Goal: Task Accomplishment & Management: Manage account settings

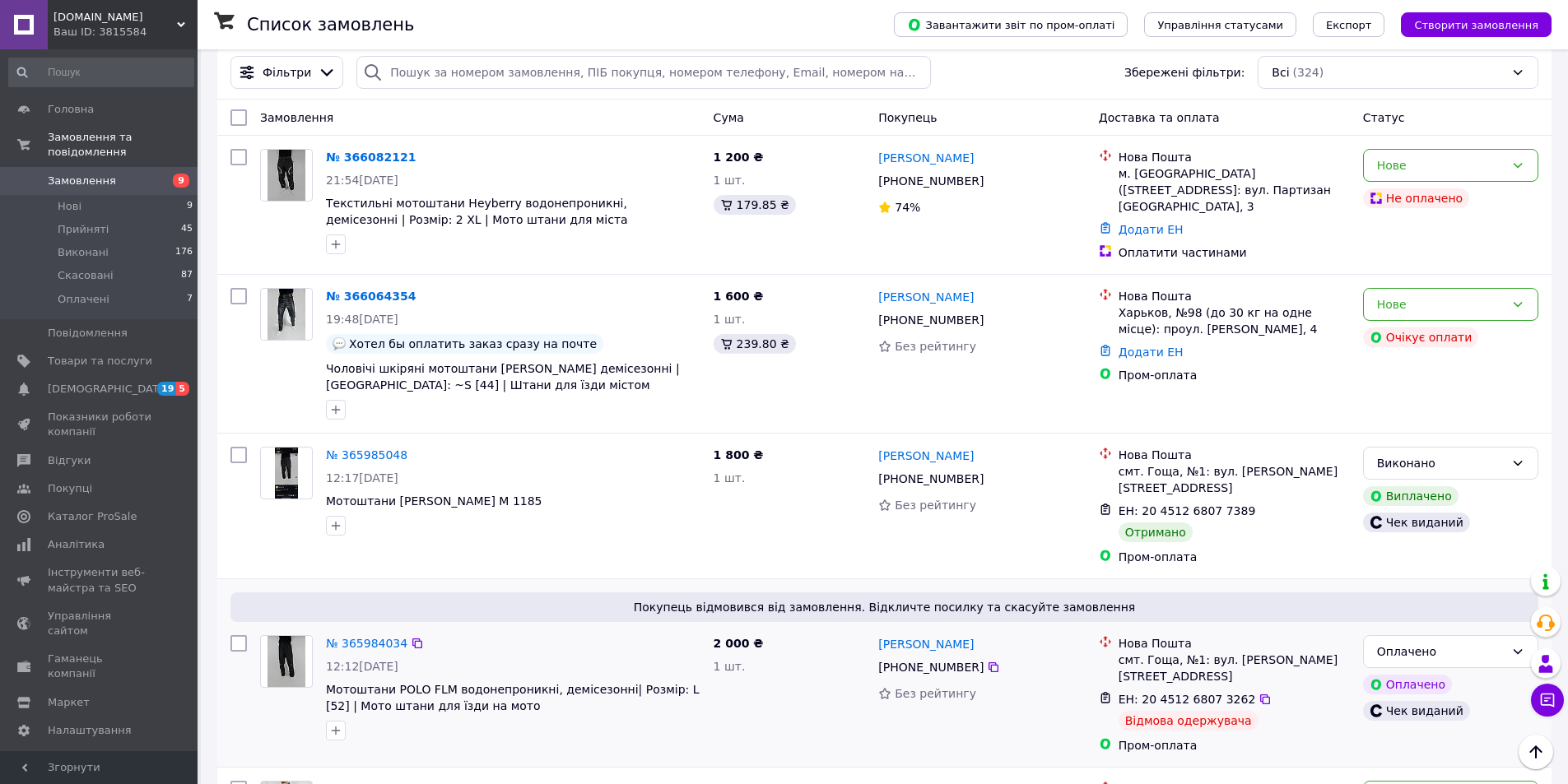
scroll to position [247, 0]
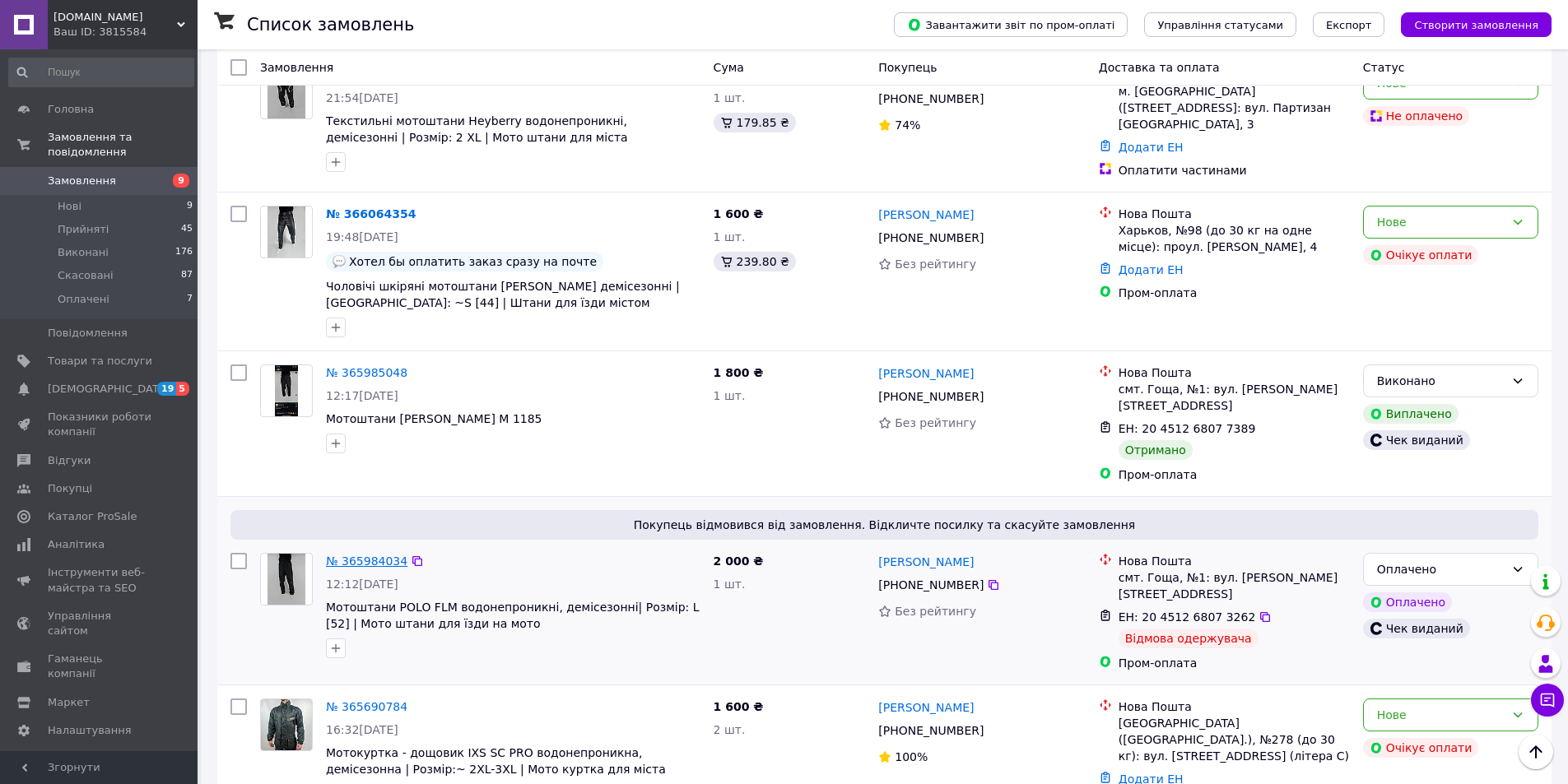
click at [361, 555] on link "№ 365984034" at bounding box center [366, 561] width 81 height 13
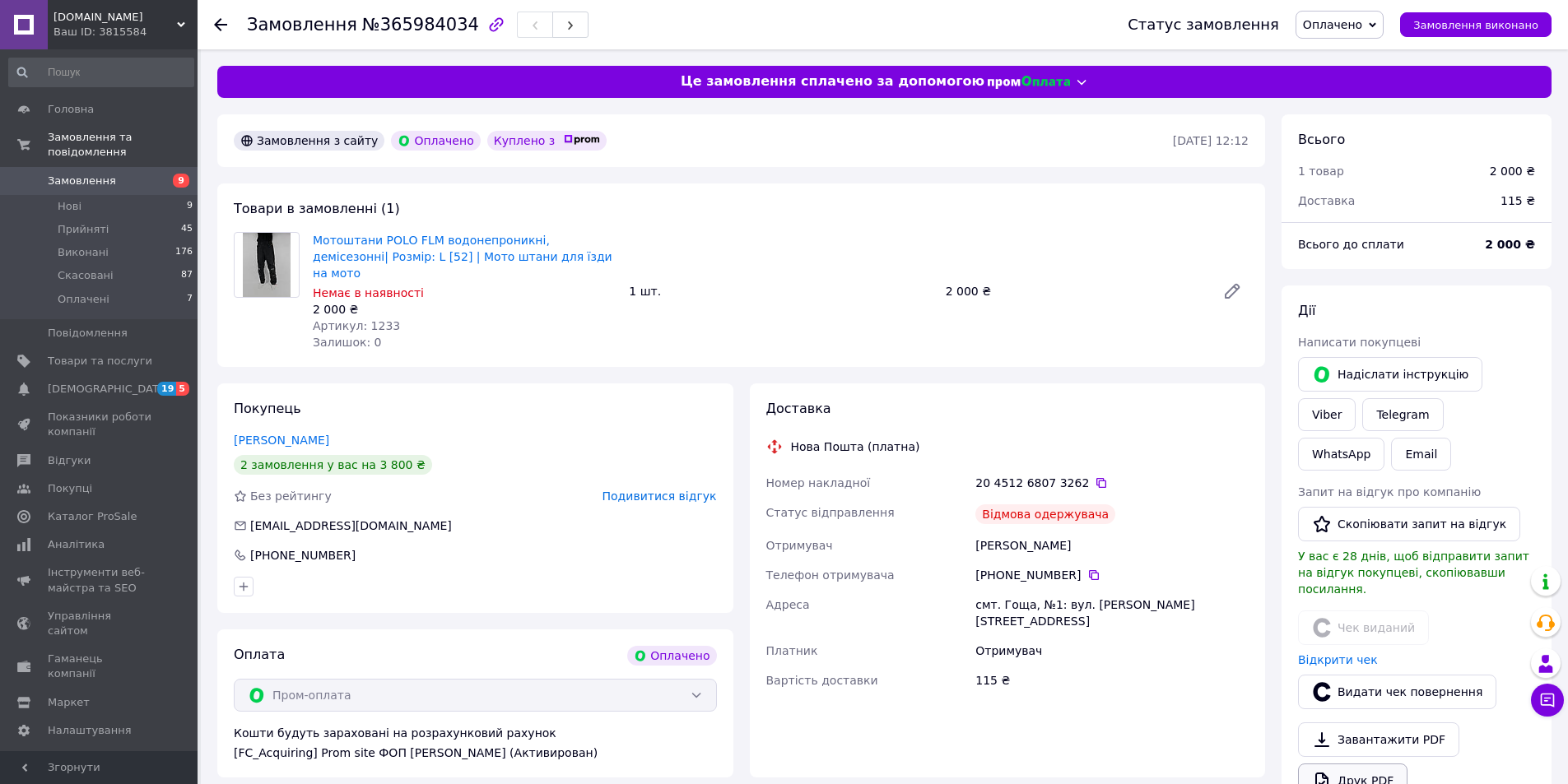
scroll to position [247, 0]
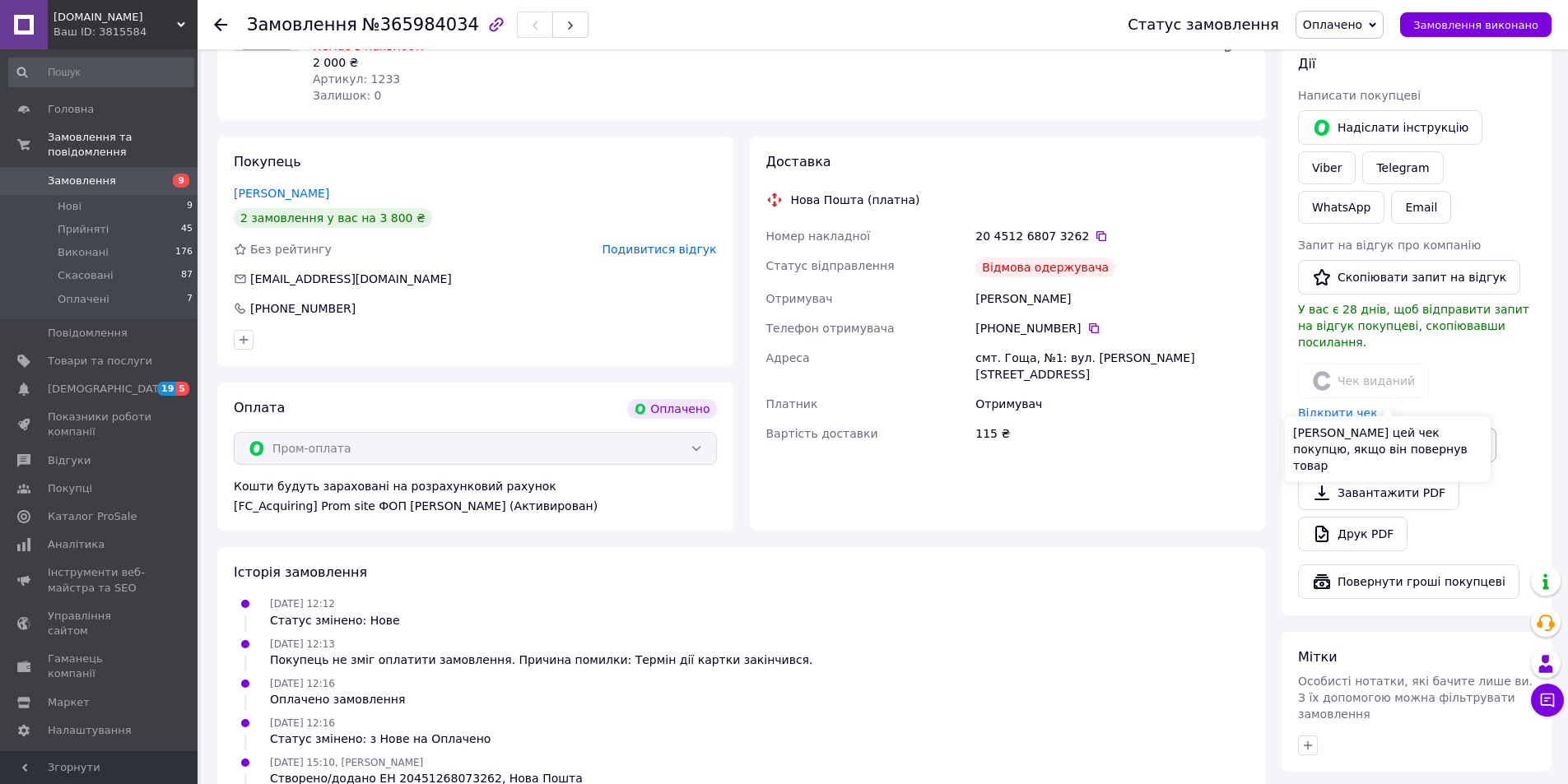
click at [1372, 428] on button "Видати чек повернення" at bounding box center [1397, 444] width 199 height 34
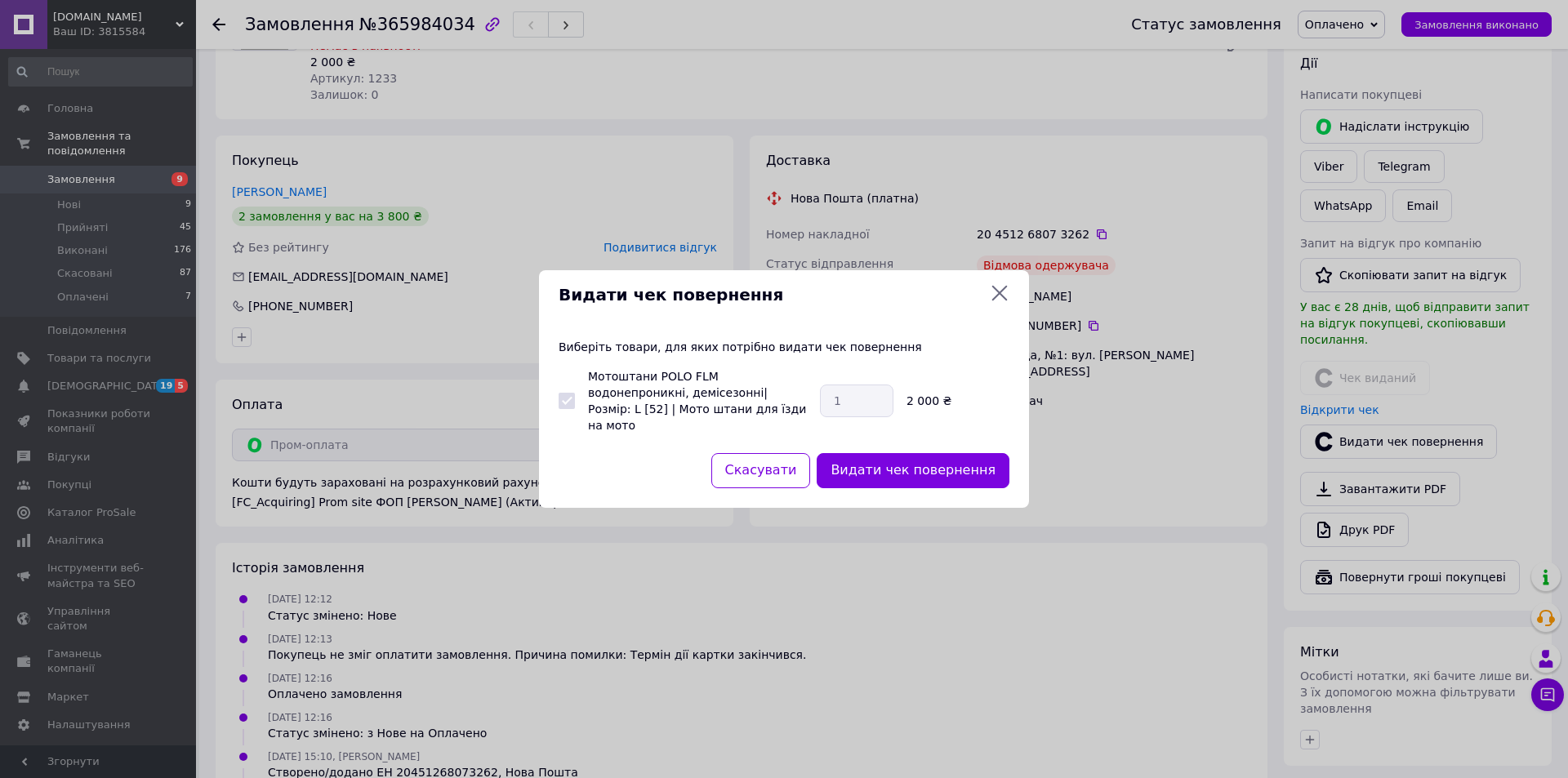
drag, startPoint x: 1003, startPoint y: 304, endPoint x: 1052, endPoint y: 305, distance: 49.0
click at [1004, 303] on icon at bounding box center [1000, 293] width 19 height 19
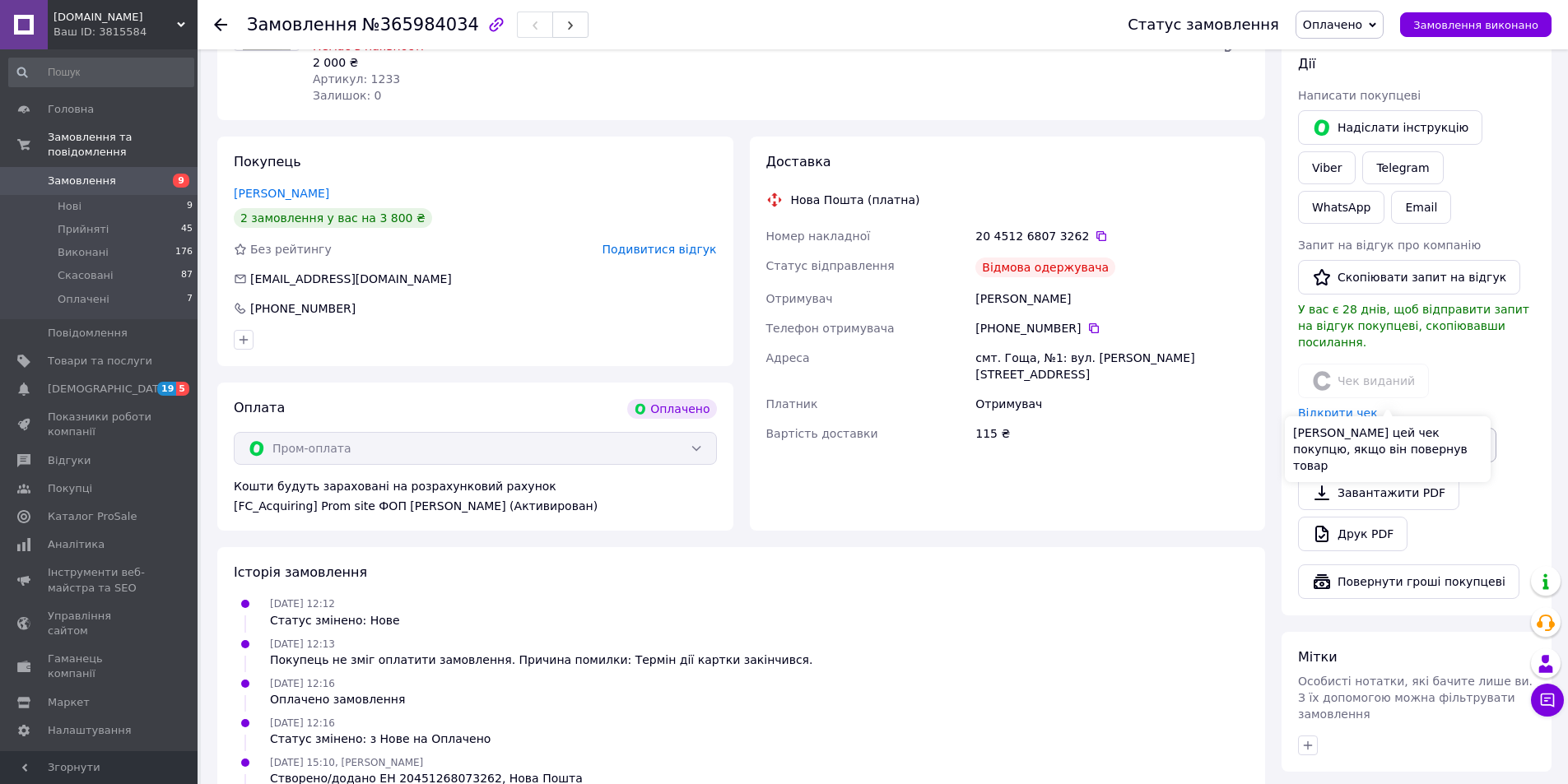
click at [1384, 428] on button "Видати чек повернення" at bounding box center [1397, 444] width 199 height 34
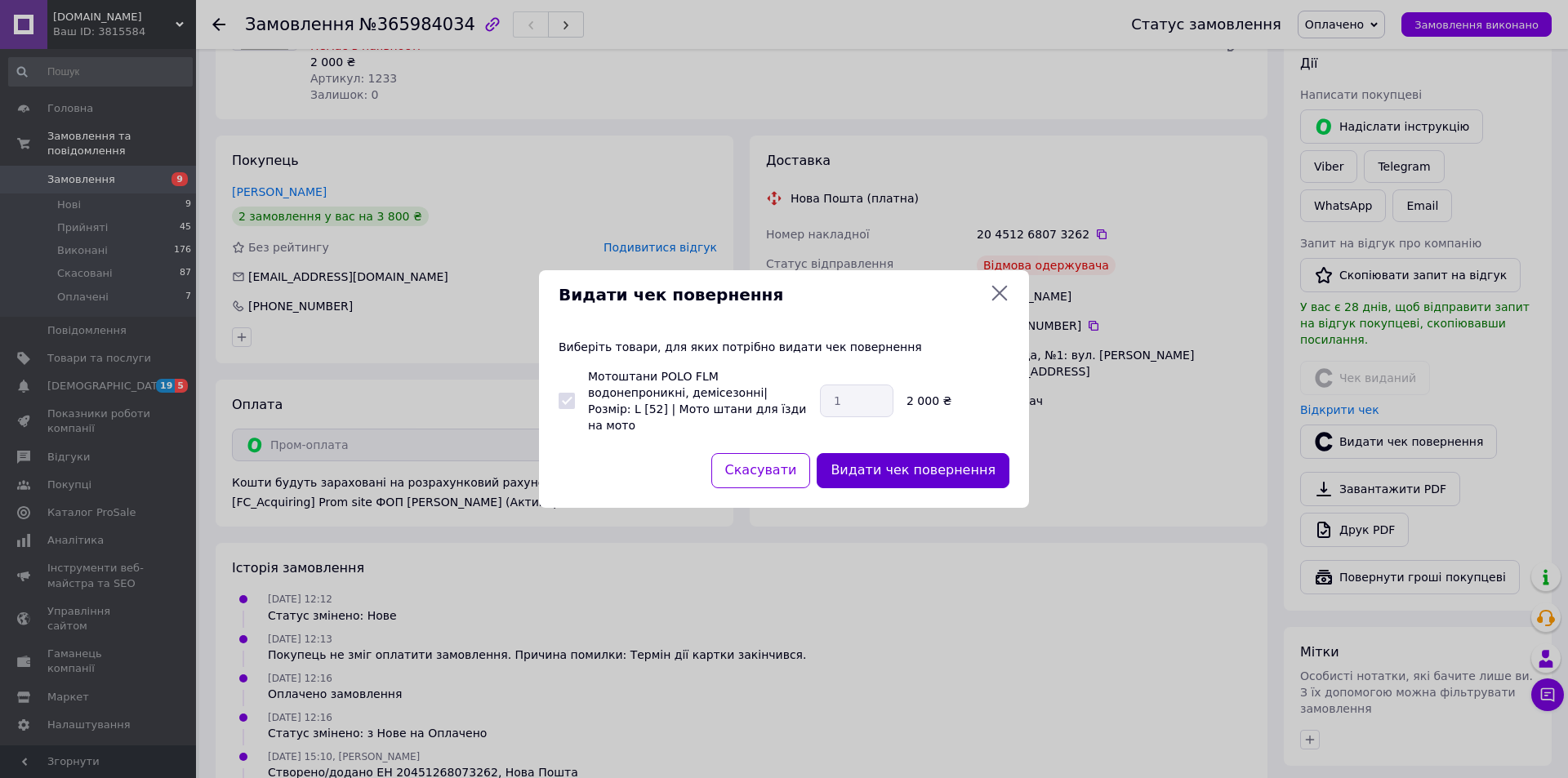
click at [925, 466] on button "Видати чек повернення" at bounding box center [913, 471] width 193 height 35
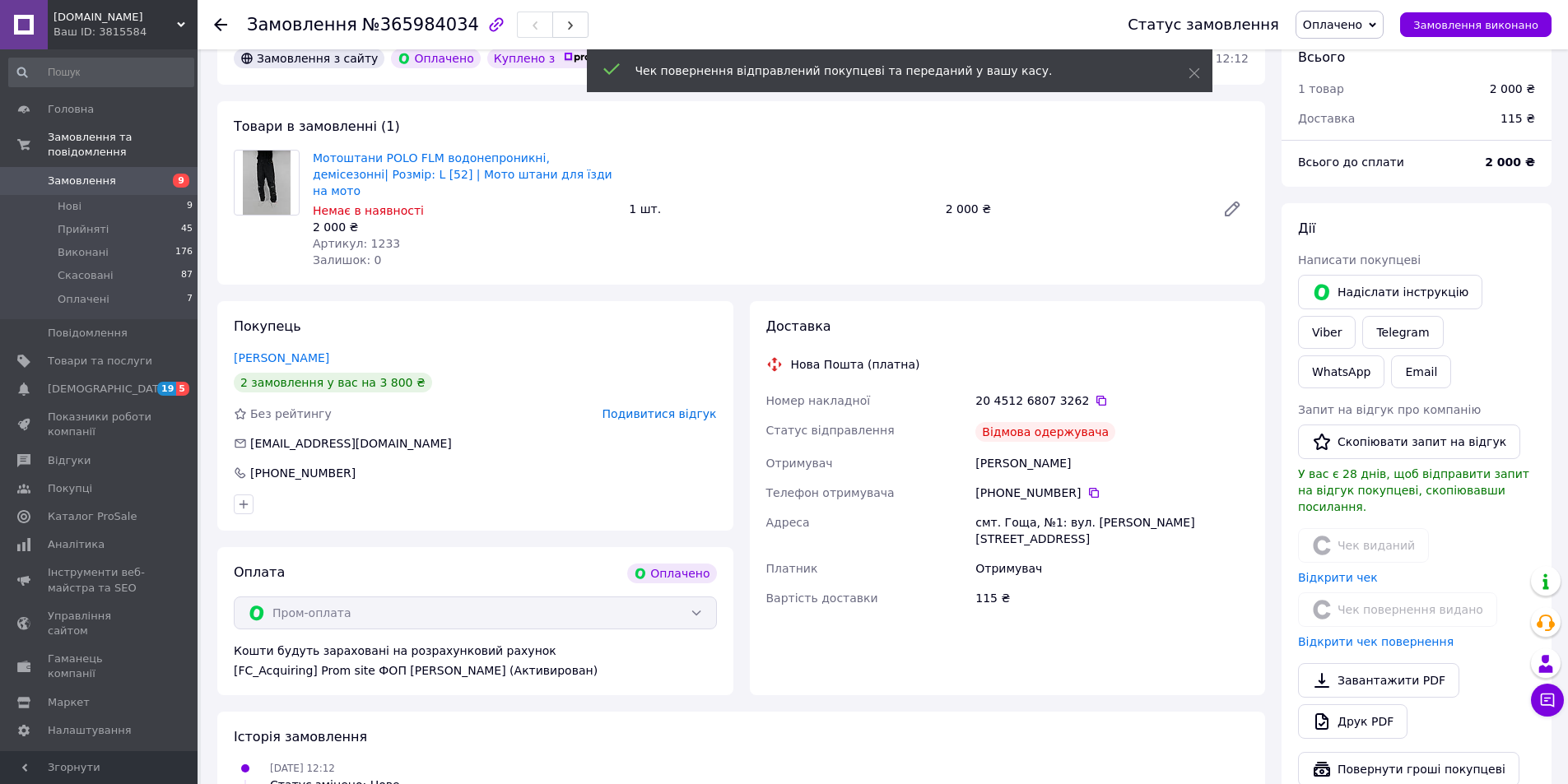
scroll to position [0, 0]
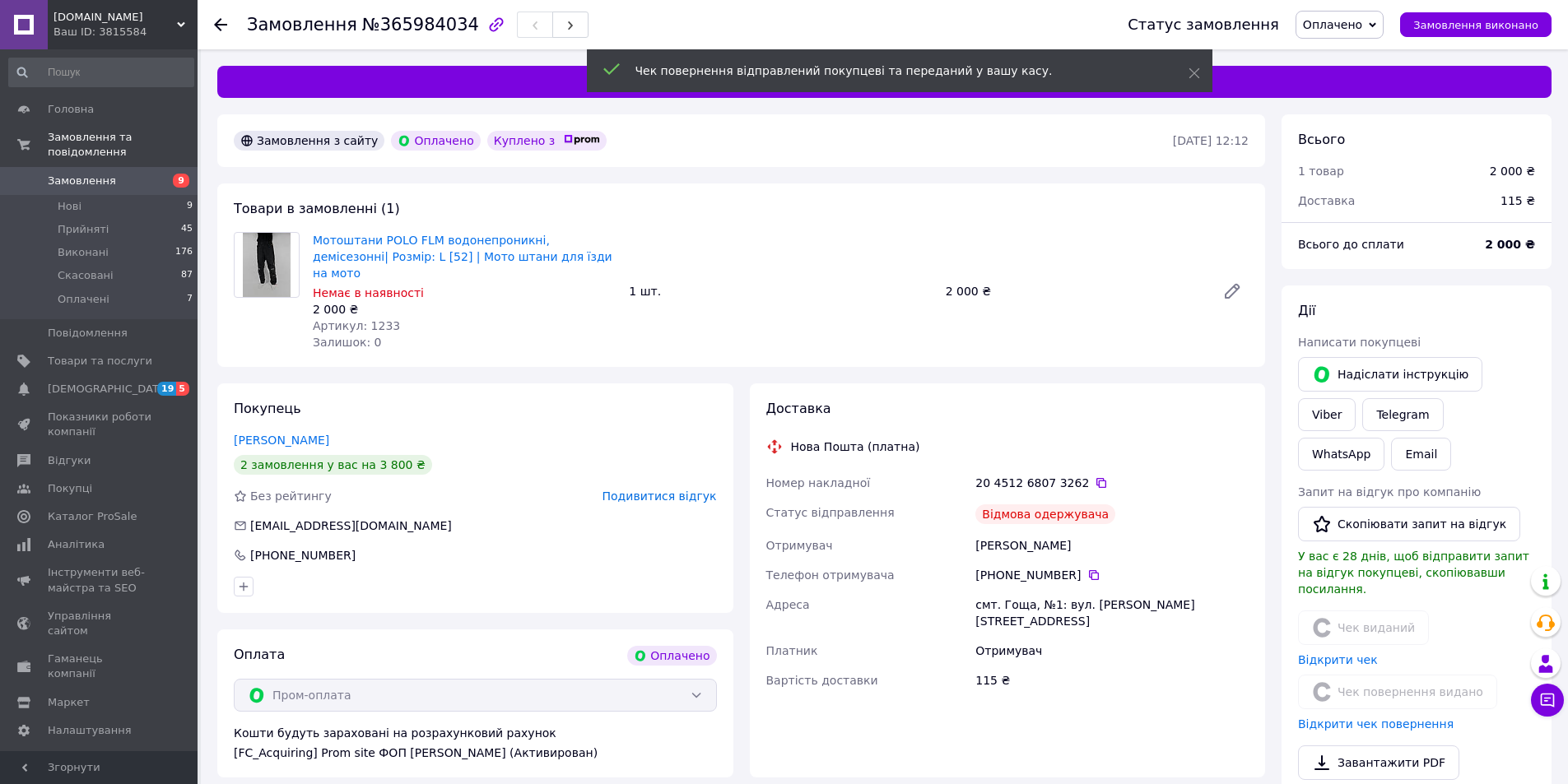
click at [212, 24] on div "Замовлення №365984034 Статус замовлення Оплачено Прийнято Виконано Скасовано За…" at bounding box center [882, 25] width 1370 height 49
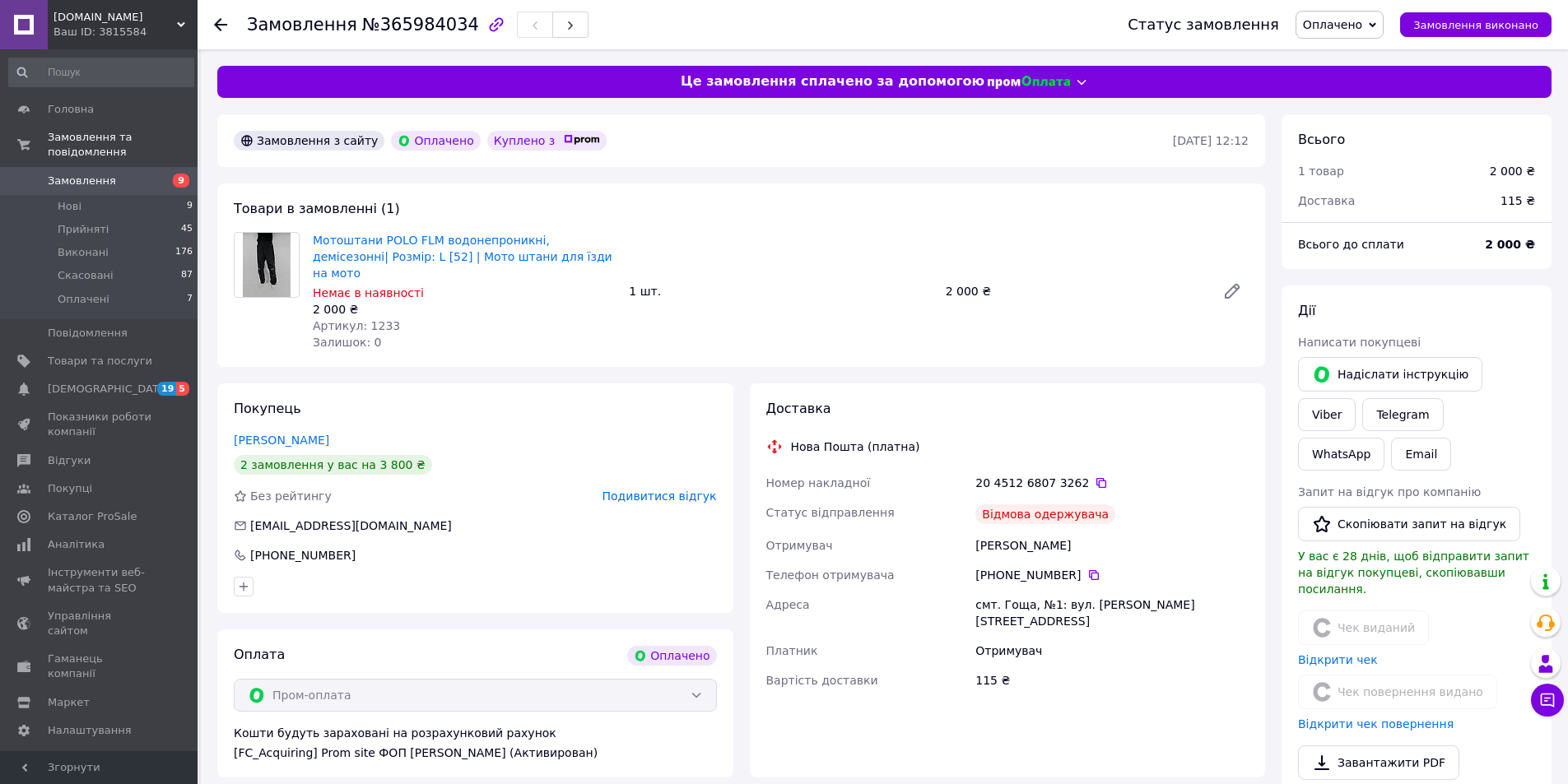
click at [222, 24] on use at bounding box center [221, 25] width 13 height 13
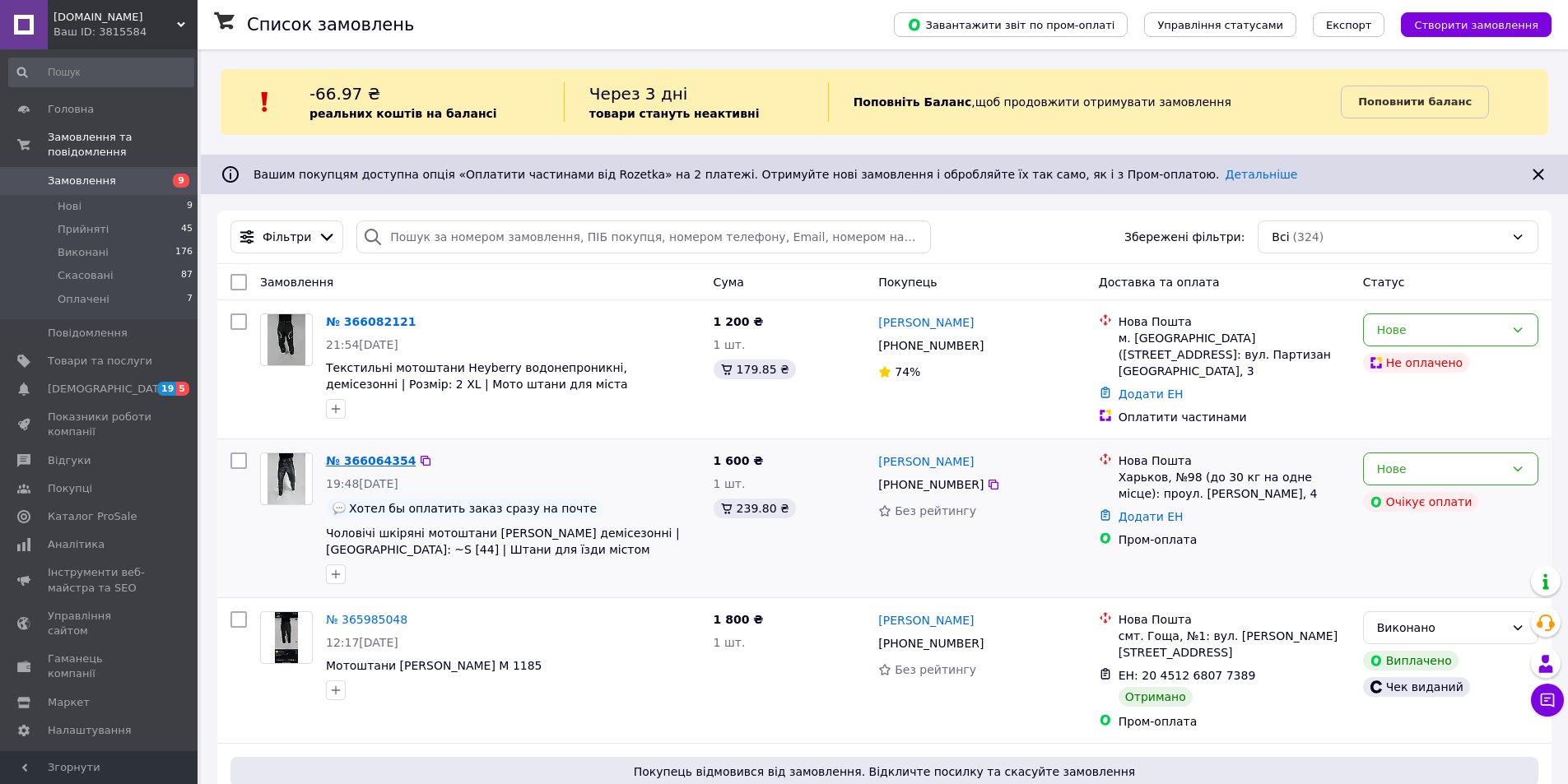
click at [354, 454] on link "№ 366064354" at bounding box center [371, 460] width 90 height 13
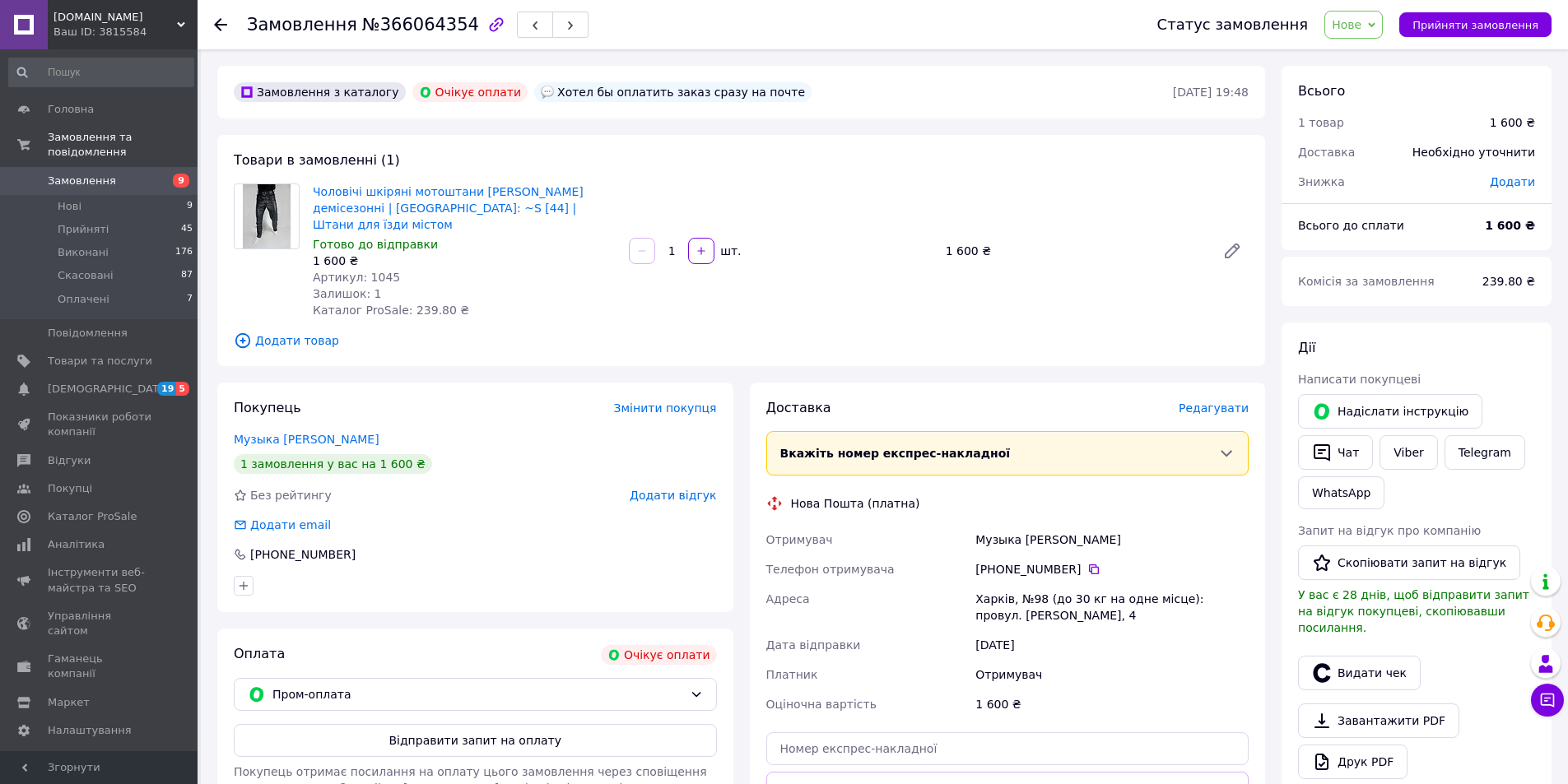
click at [236, 18] on div at bounding box center [230, 25] width 33 height 49
click at [224, 25] on use at bounding box center [221, 25] width 13 height 13
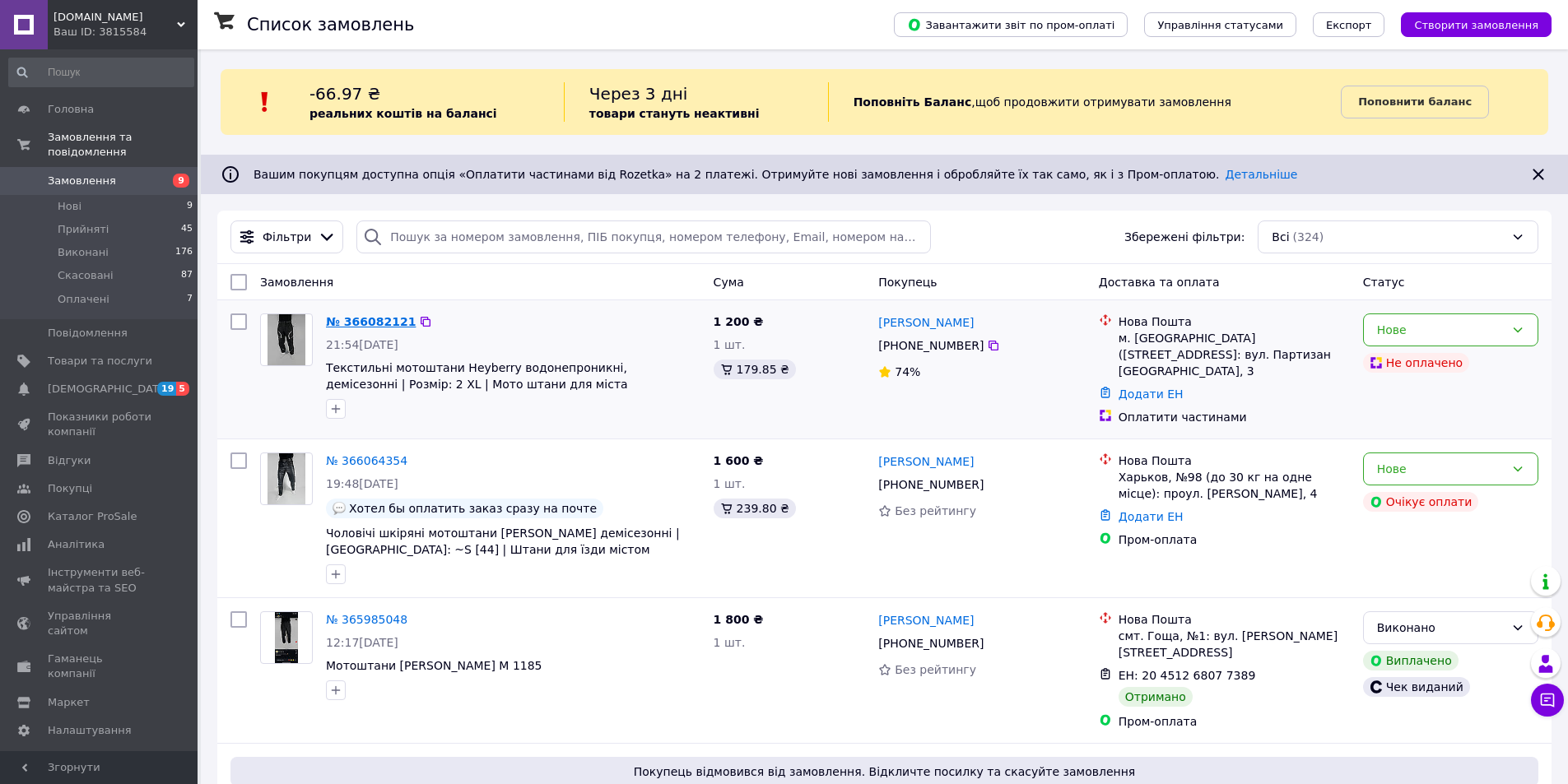
click at [357, 327] on link "№ 366082121" at bounding box center [371, 321] width 90 height 13
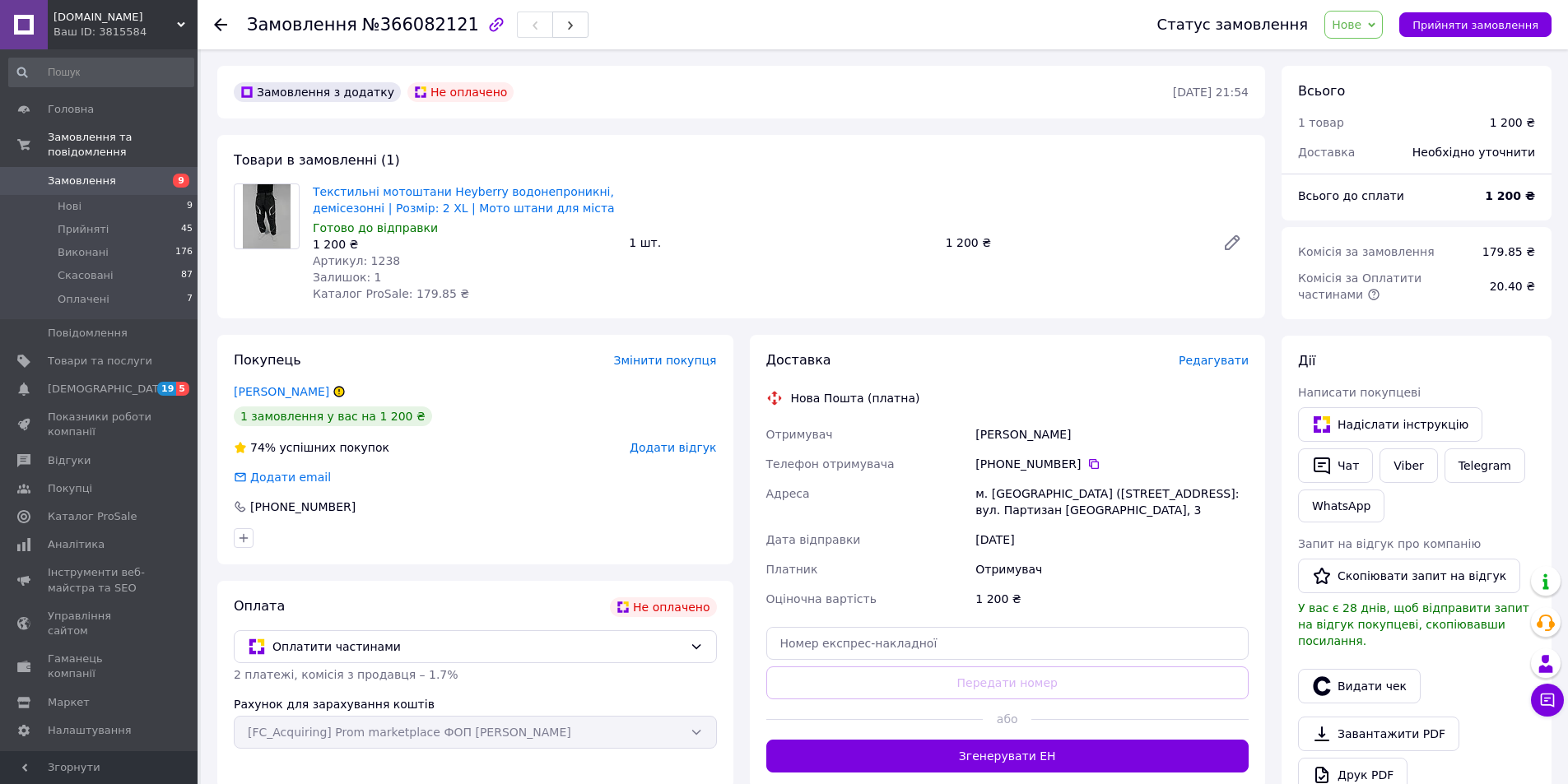
click at [339, 391] on icon at bounding box center [339, 391] width 0 height 4
click at [285, 396] on link "[PERSON_NAME]" at bounding box center [281, 392] width 95 height 13
click at [1381, 26] on span "Нове" at bounding box center [1354, 25] width 58 height 28
click at [1378, 103] on li "Скасовано" at bounding box center [1363, 107] width 76 height 25
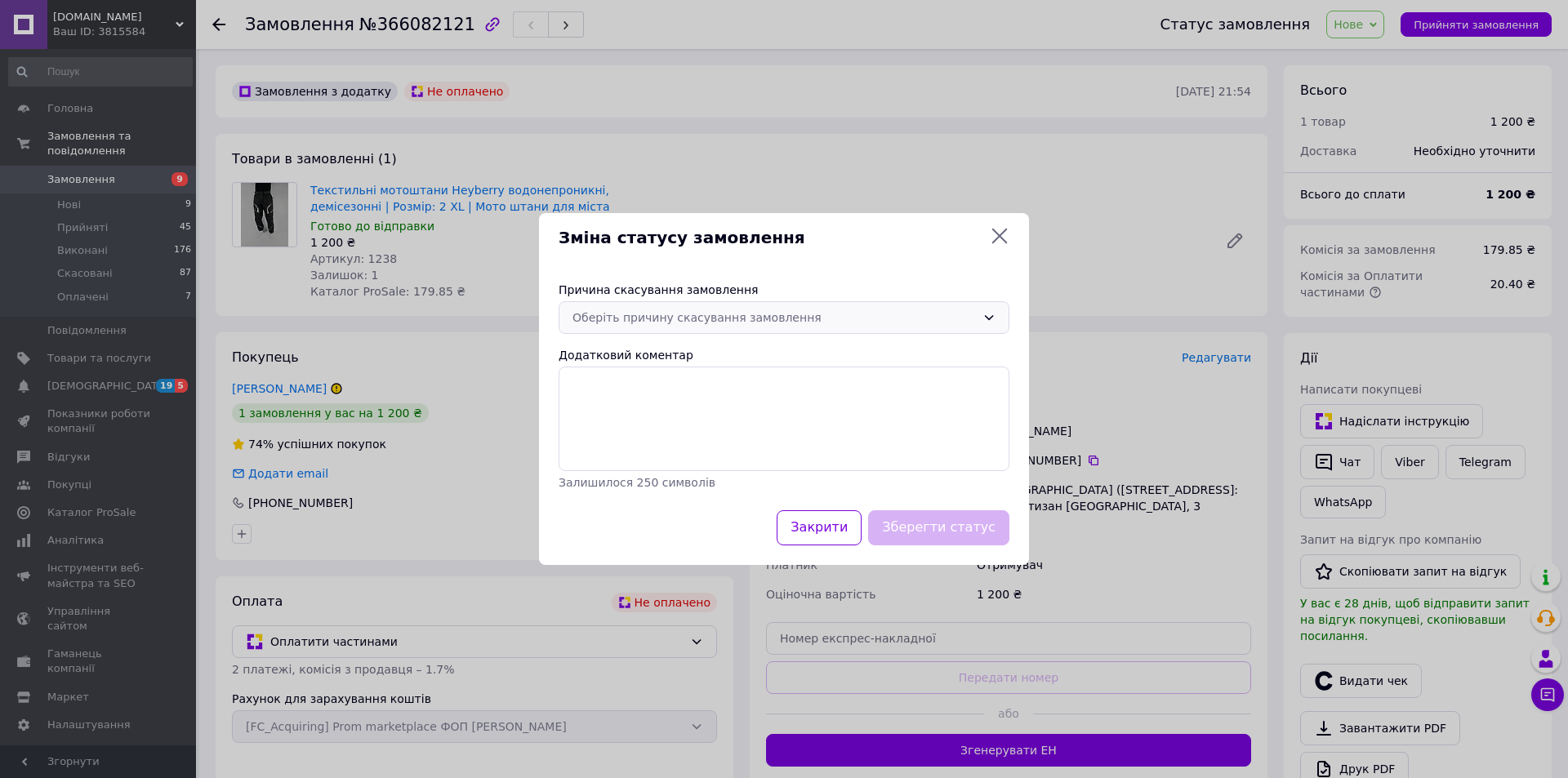
click at [960, 310] on div "Оберіть причину скасування замовлення" at bounding box center [774, 318] width 404 height 18
click at [625, 419] on li "Оплата не надійшла" at bounding box center [784, 411] width 449 height 30
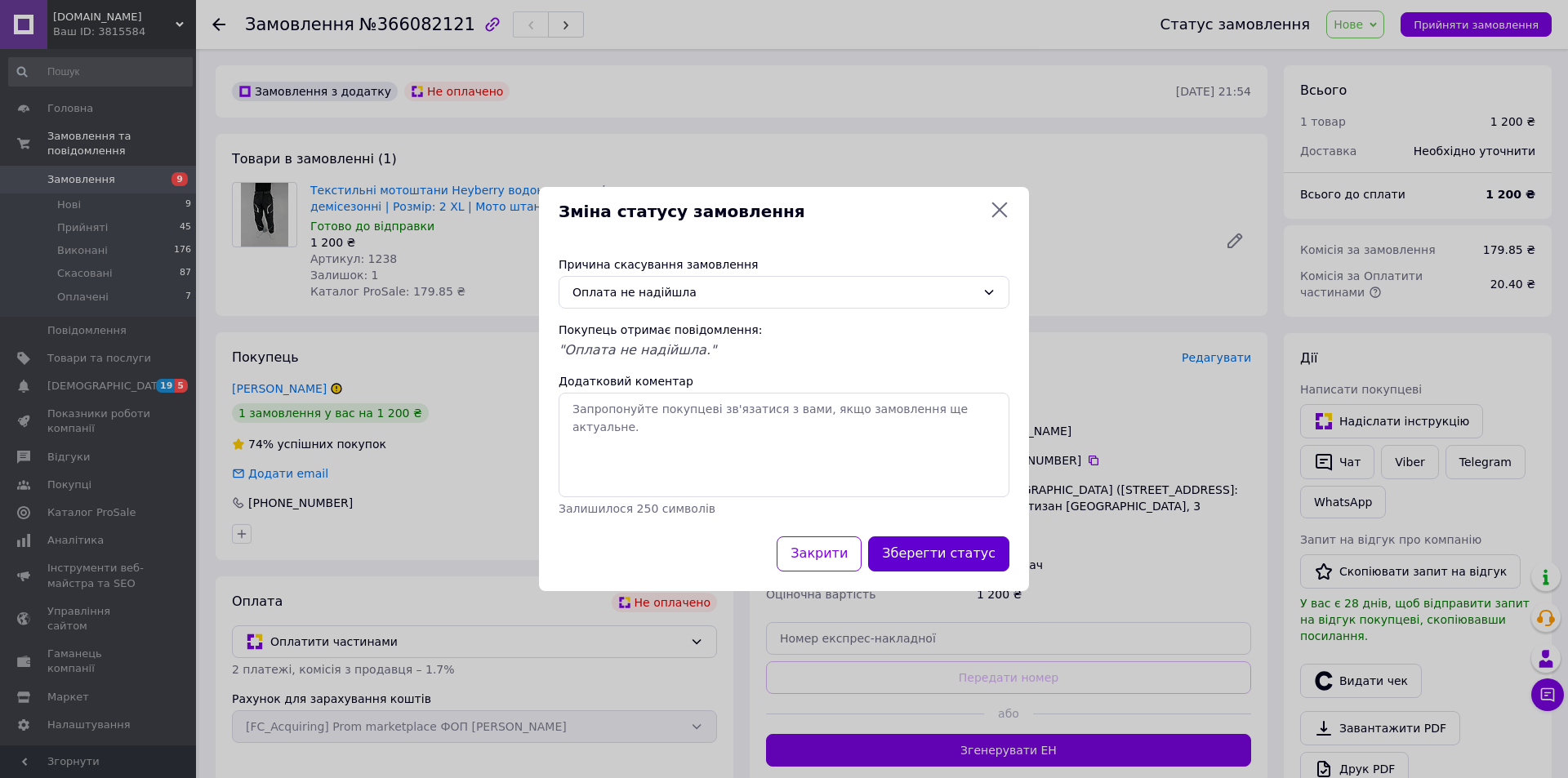
click at [947, 555] on button "Зберегти статус" at bounding box center [939, 554] width 141 height 35
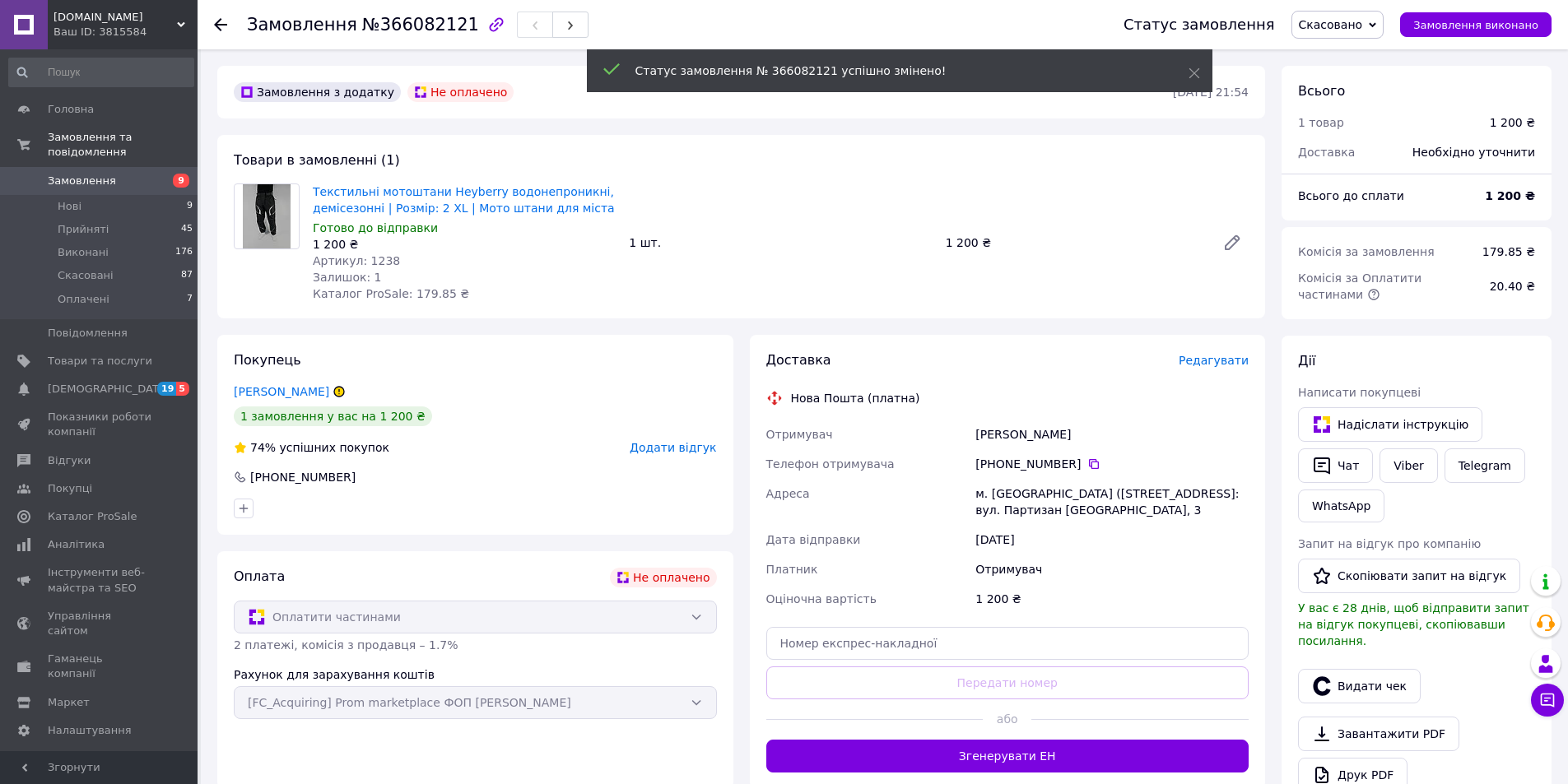
click at [216, 21] on icon at bounding box center [221, 25] width 13 height 13
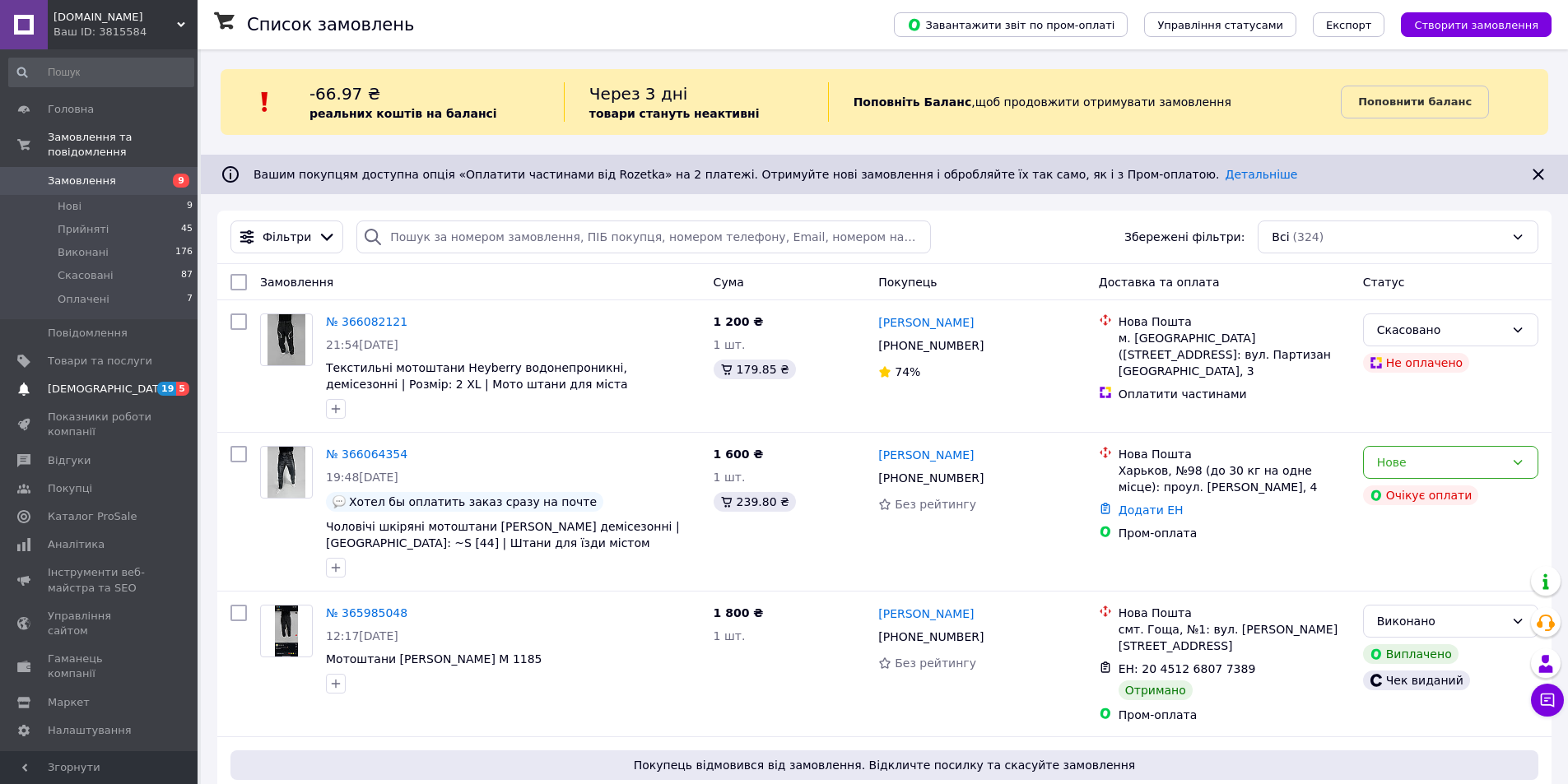
click at [99, 382] on span "[DEMOGRAPHIC_DATA]" at bounding box center [109, 389] width 122 height 15
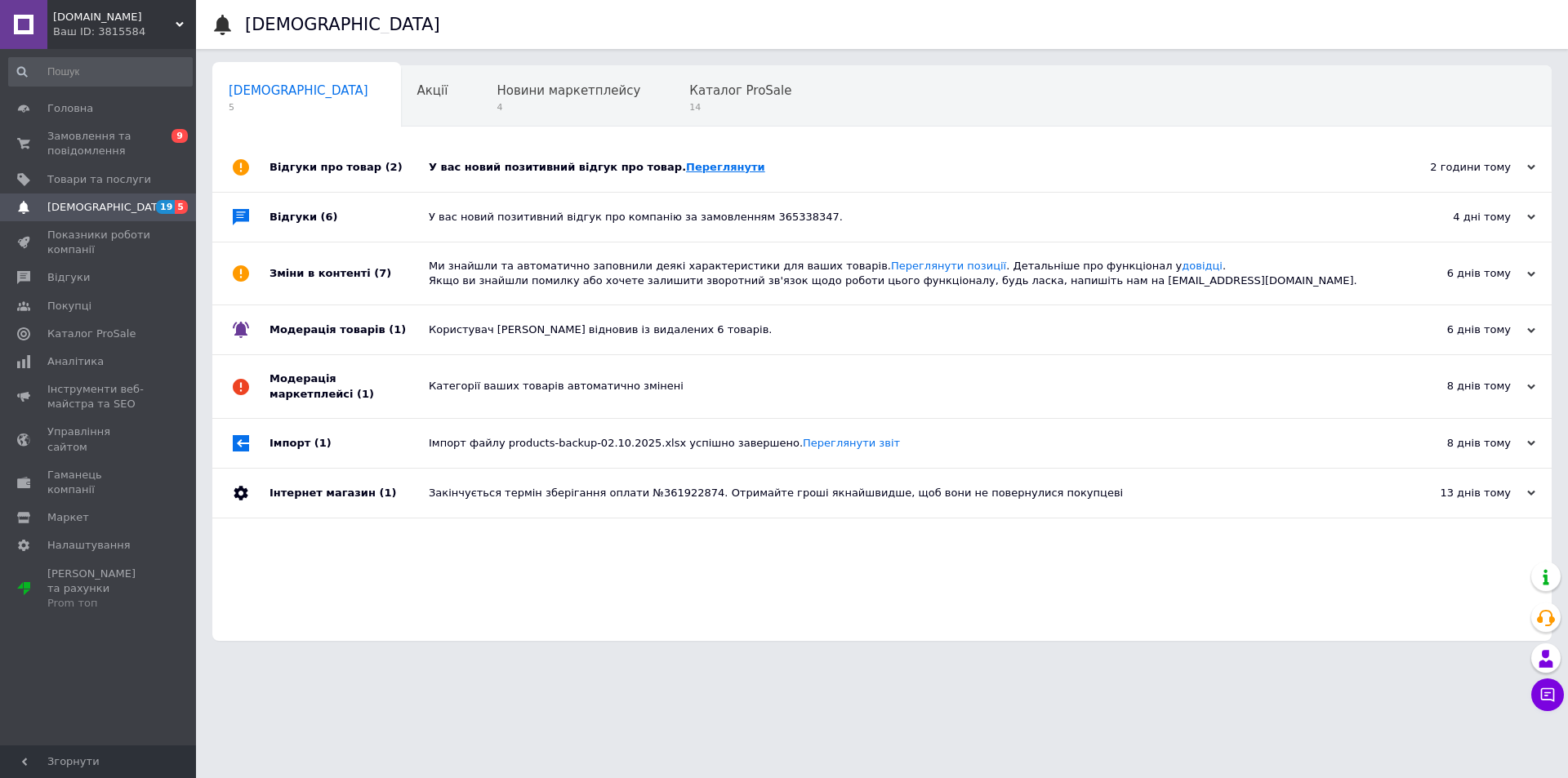
click at [699, 167] on link "Переглянути" at bounding box center [726, 167] width 79 height 12
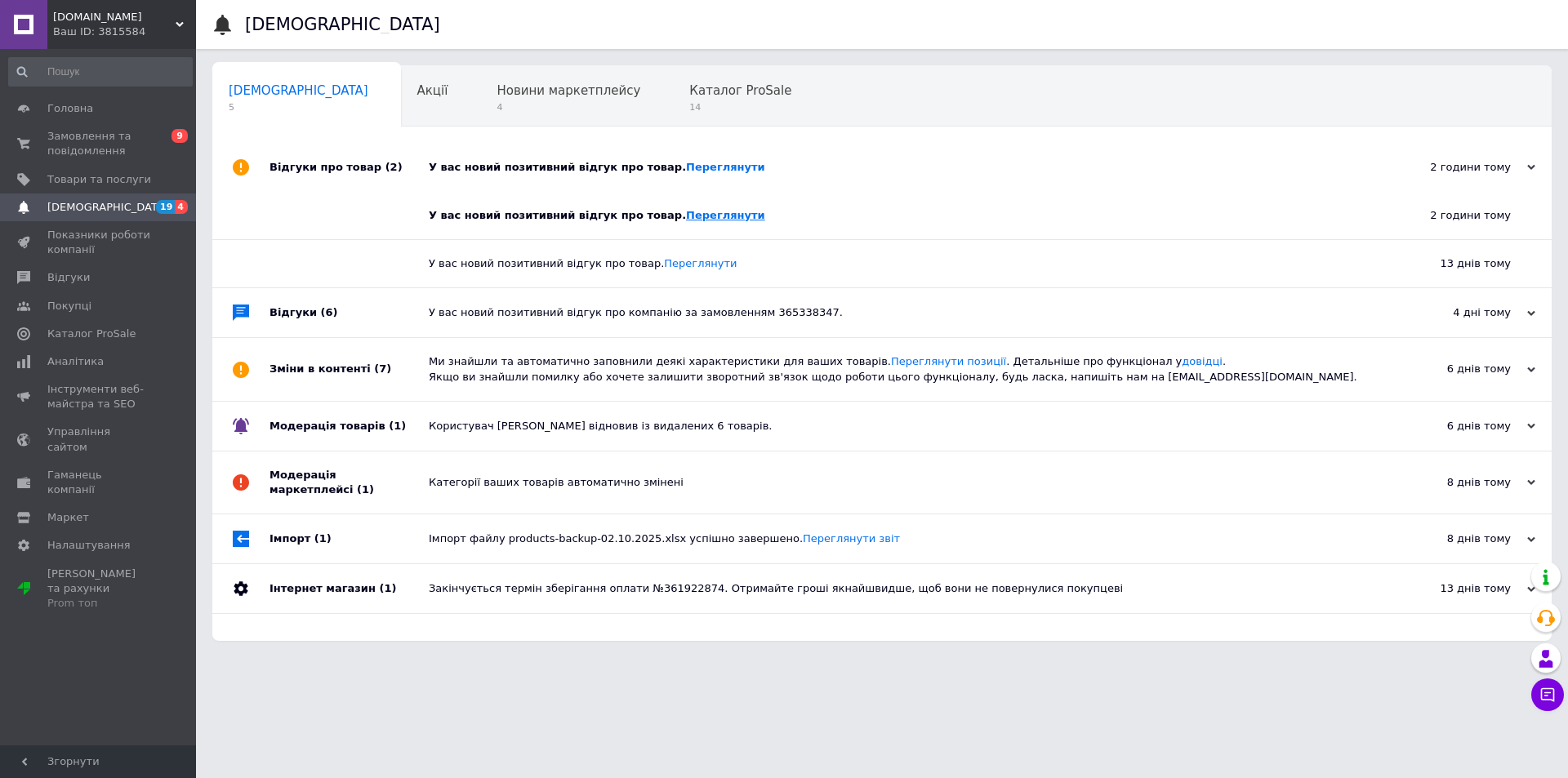
click at [686, 218] on link "Переглянути" at bounding box center [726, 215] width 79 height 12
click at [77, 510] on span "Маркет" at bounding box center [68, 517] width 42 height 15
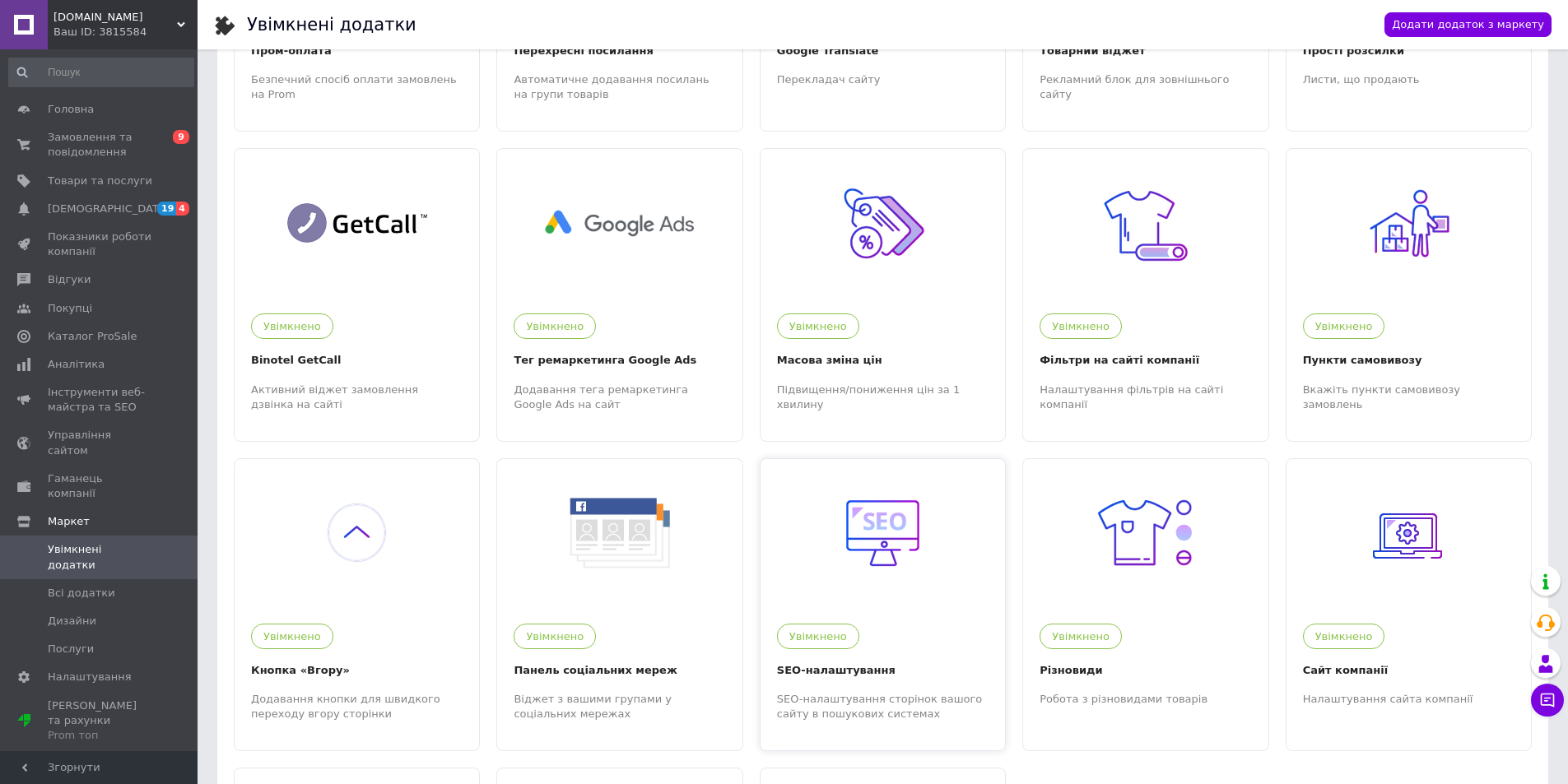
scroll to position [583, 0]
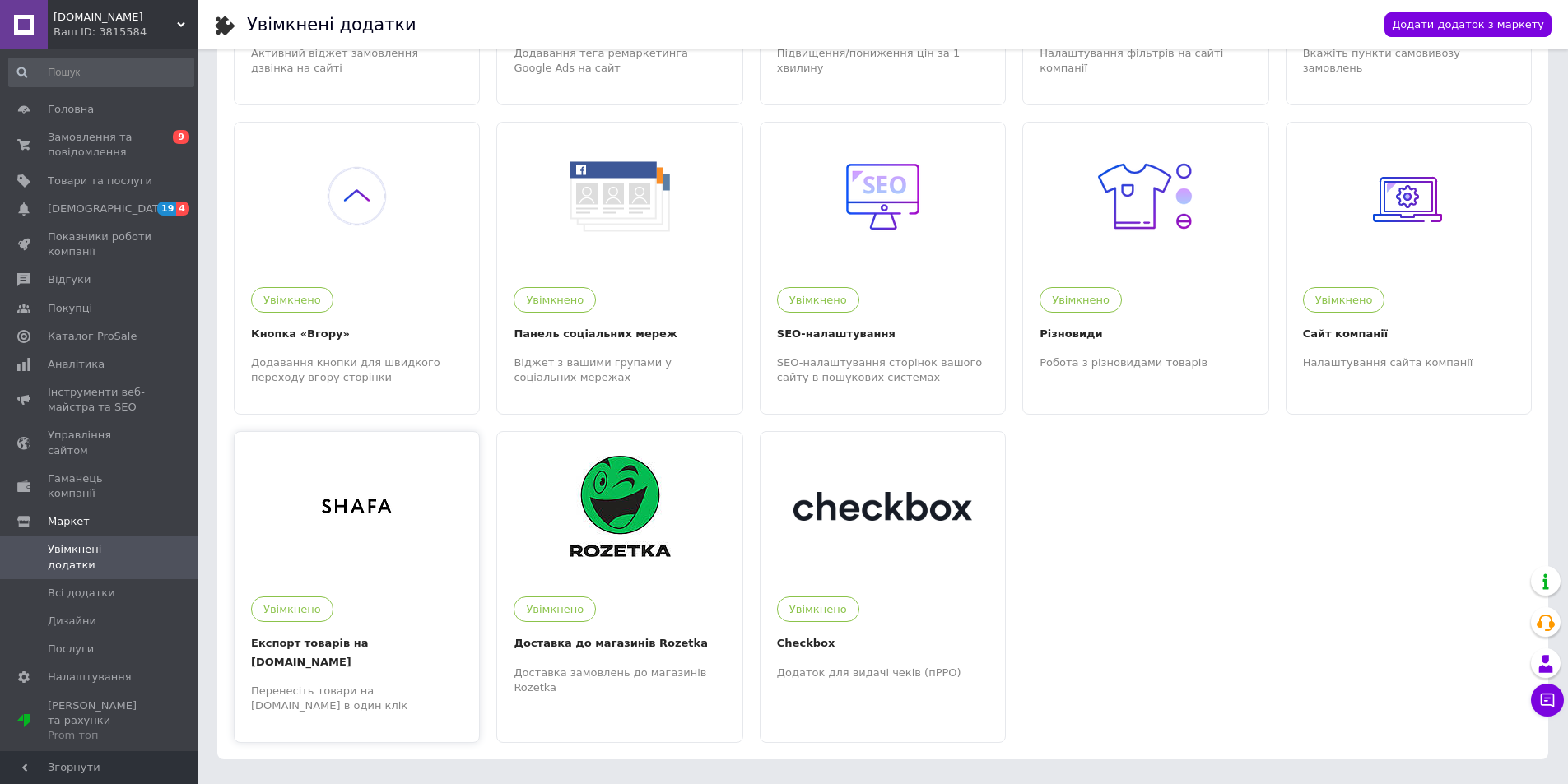
drag, startPoint x: 445, startPoint y: 547, endPoint x: 399, endPoint y: 543, distance: 46.2
drag, startPoint x: 399, startPoint y: 543, endPoint x: 1207, endPoint y: 541, distance: 808.0
click at [1207, 541] on li at bounding box center [1144, 586] width 246 height 328
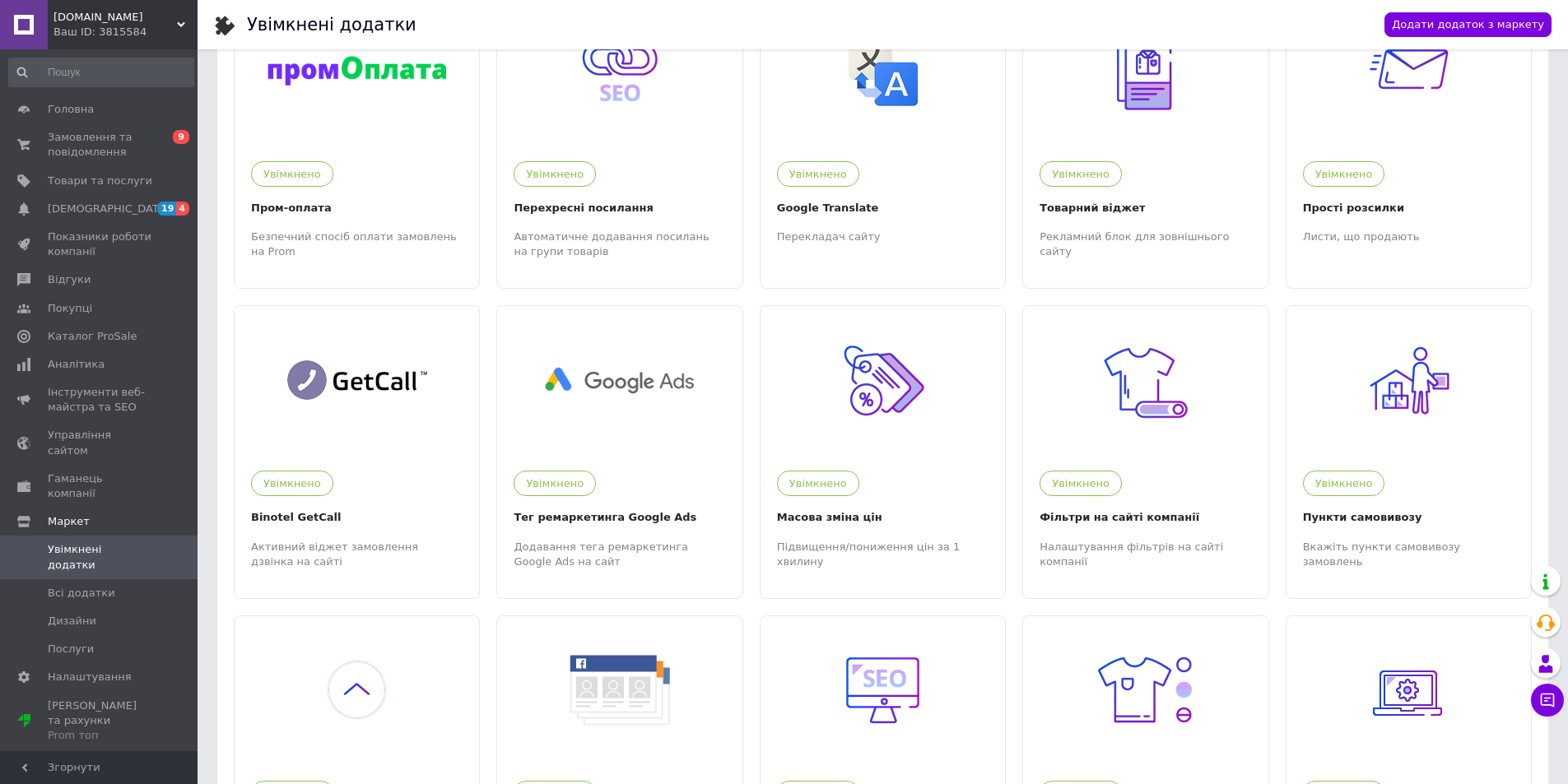
scroll to position [0, 0]
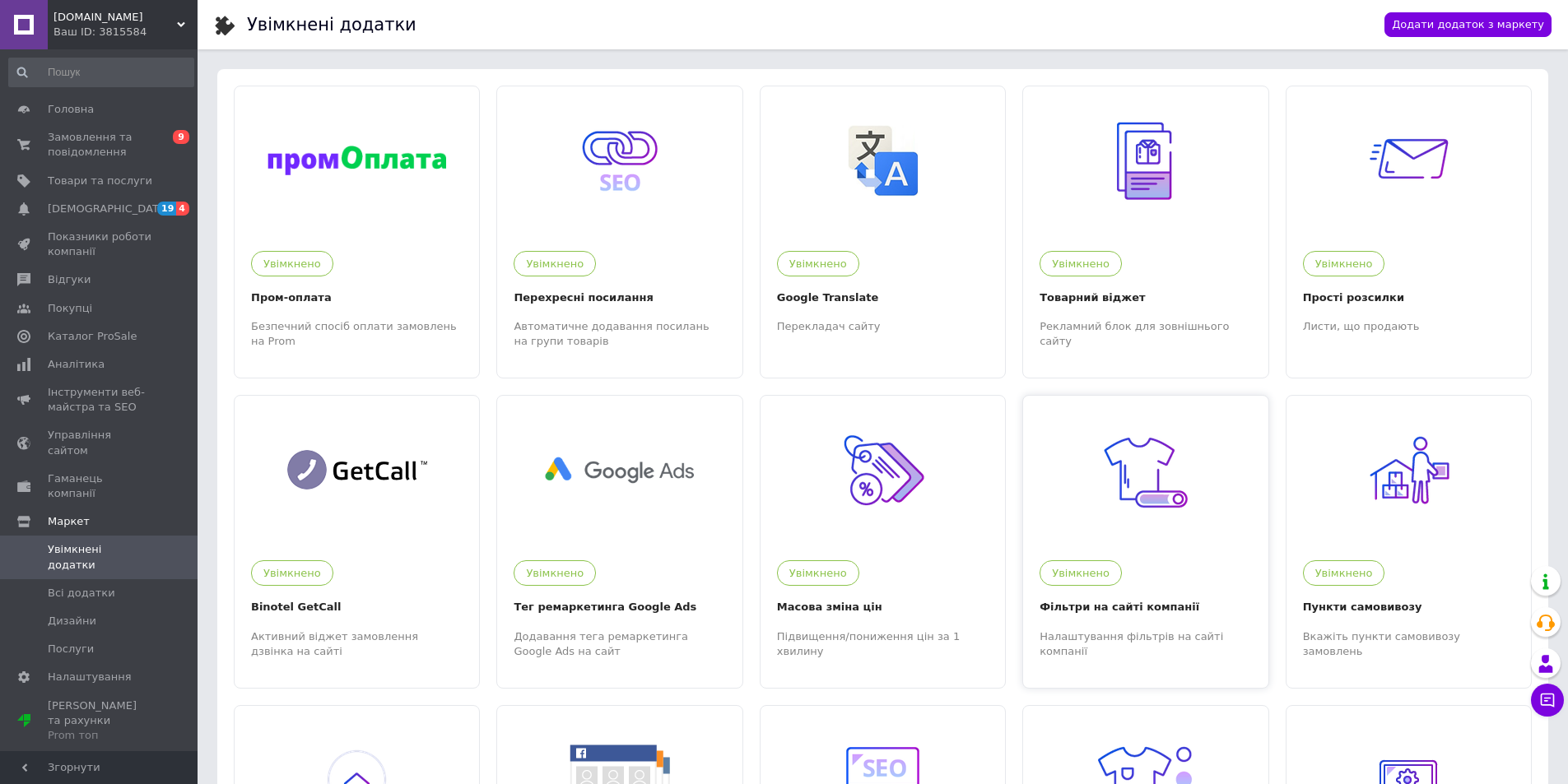
click at [1227, 535] on div at bounding box center [1144, 470] width 244 height 148
click at [79, 185] on span "Товари та послуги" at bounding box center [100, 181] width 104 height 15
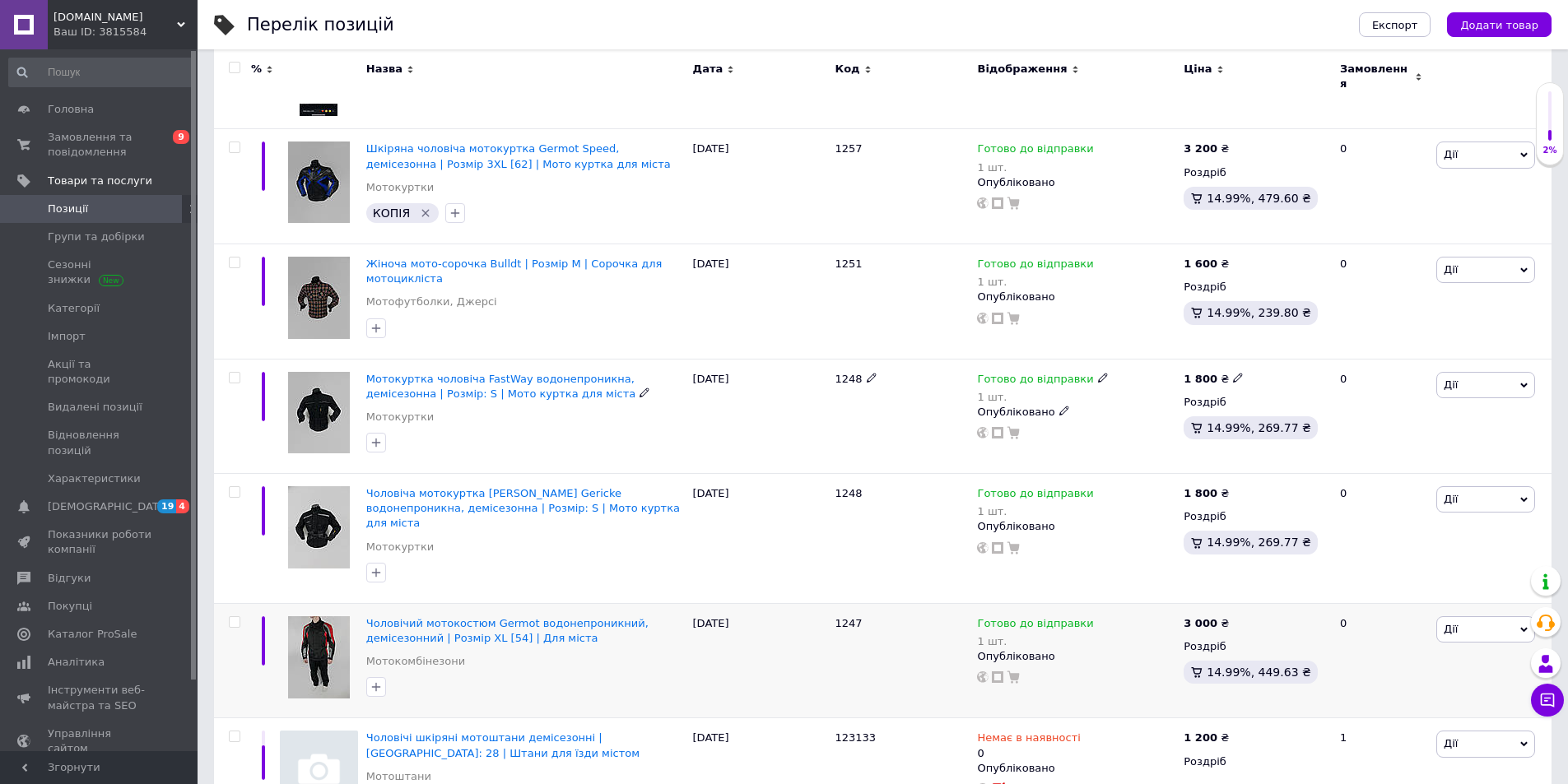
scroll to position [411, 0]
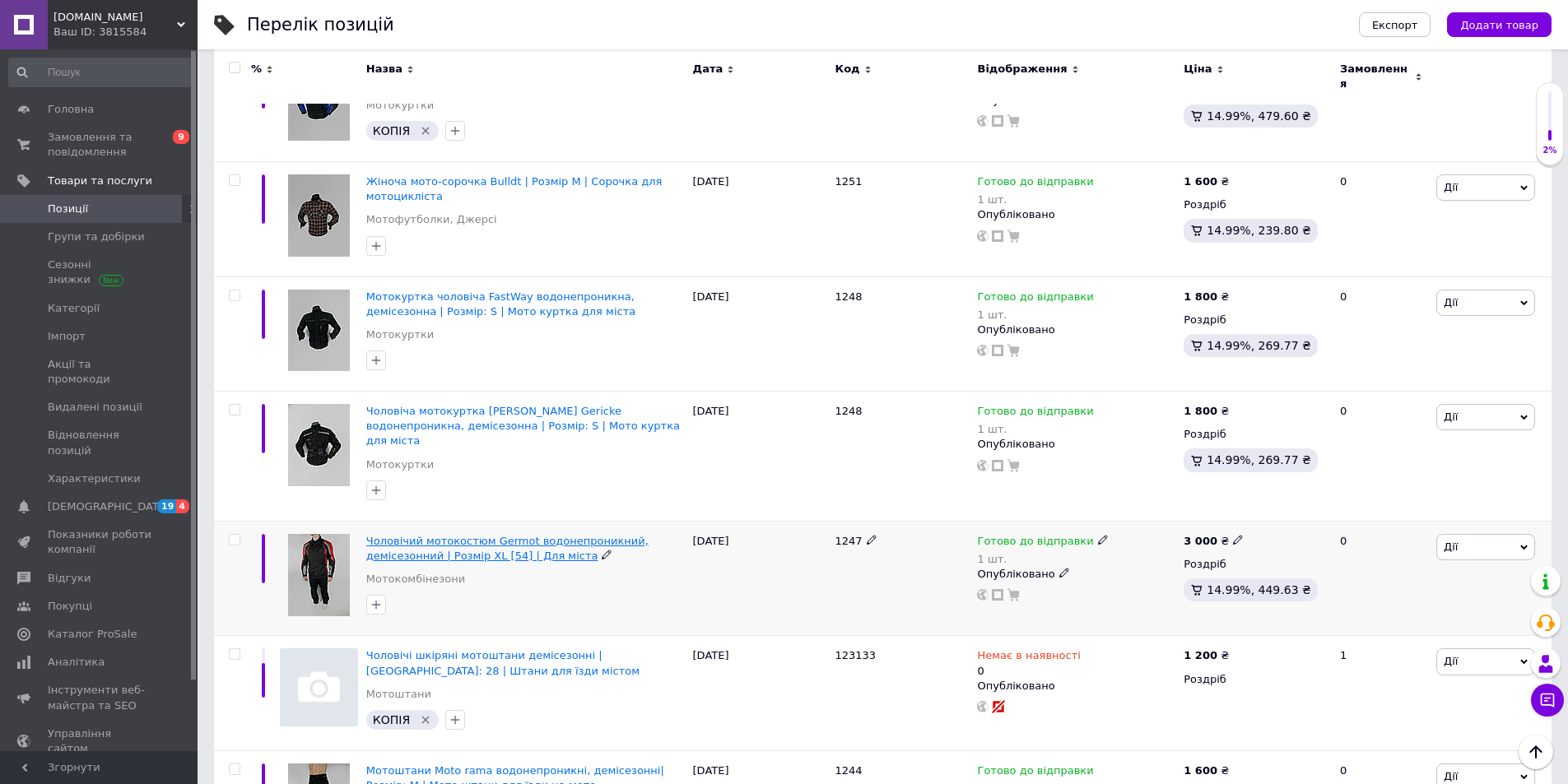
click at [469, 534] on span "Чоловічий мотокостюм Germot водонепроникний, демісезонний | Розмір XL [54] | Дл…" at bounding box center [507, 548] width 282 height 27
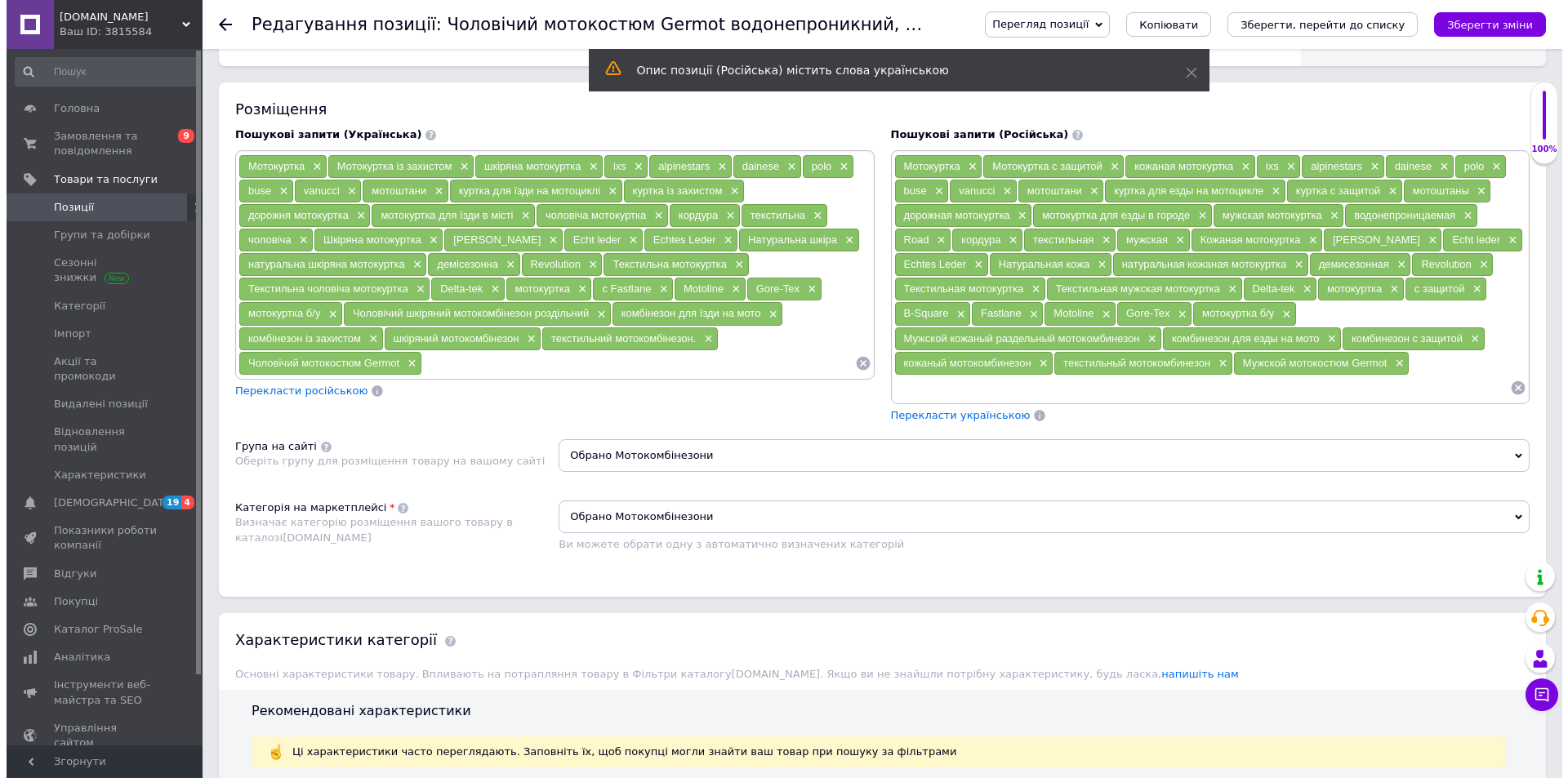
scroll to position [1551, 0]
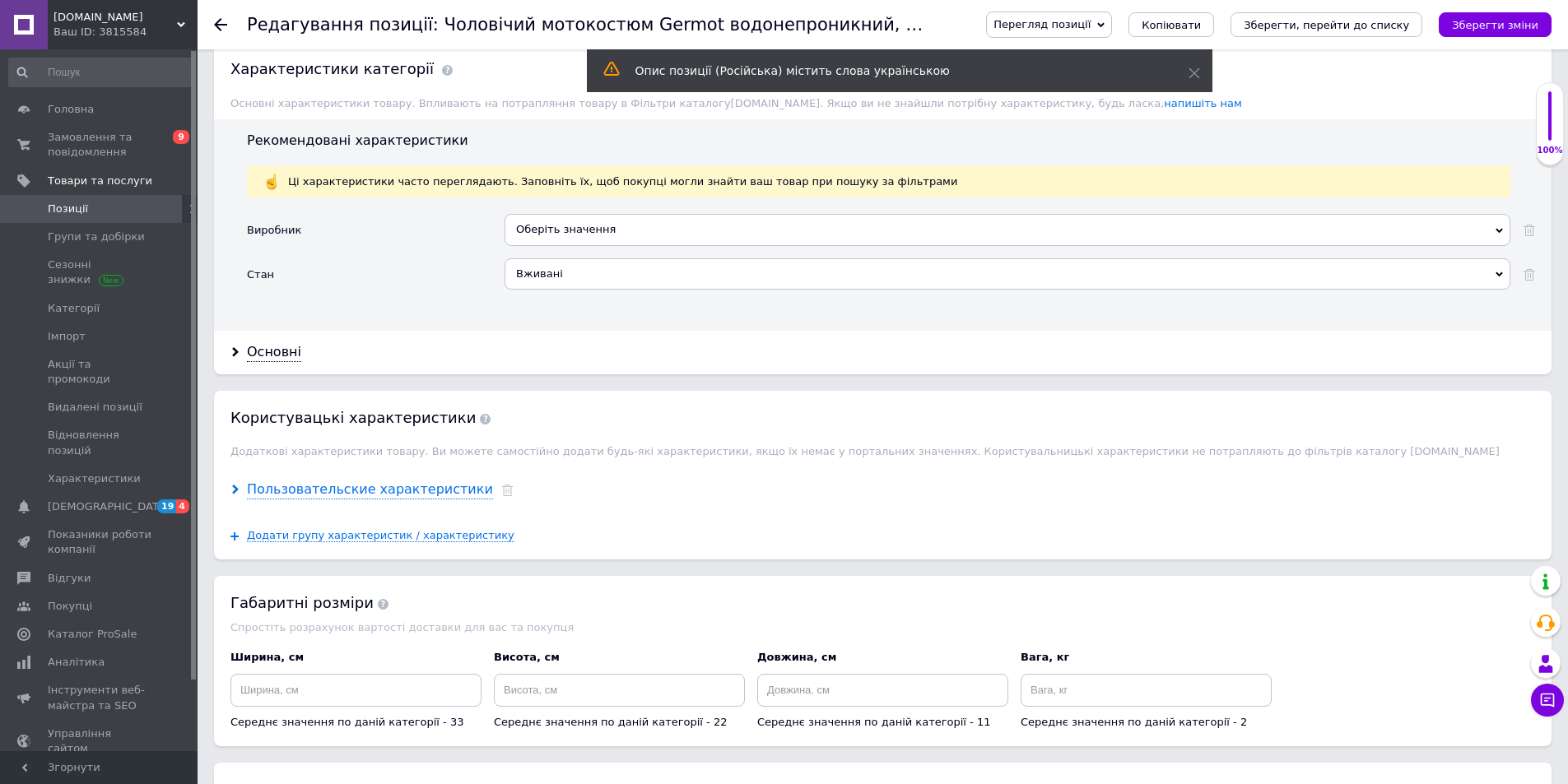
click at [389, 489] on div "Пользовательские характеристики" at bounding box center [370, 489] width 246 height 19
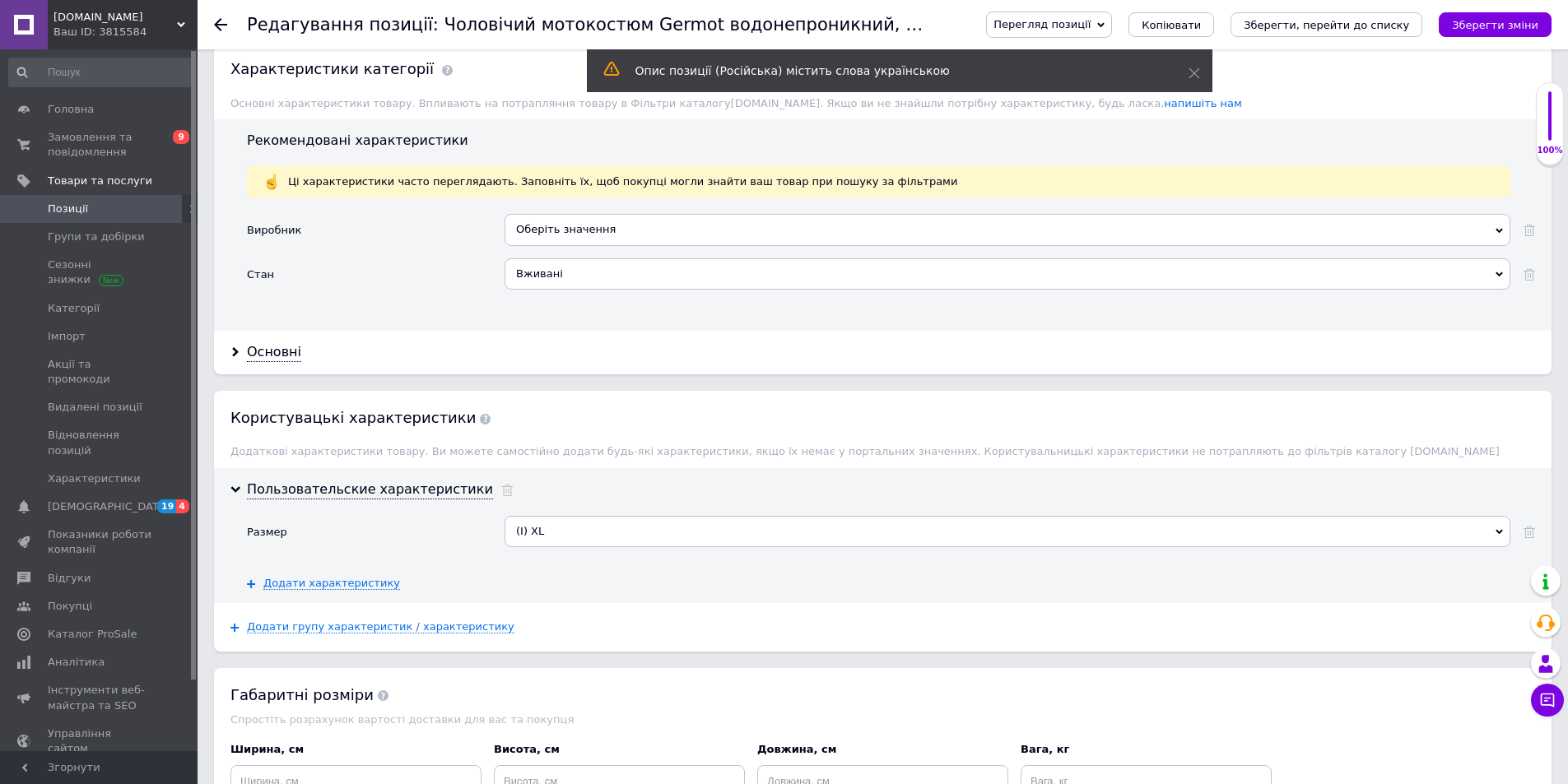
click at [732, 521] on div "(I) XL" at bounding box center [1008, 531] width 1006 height 31
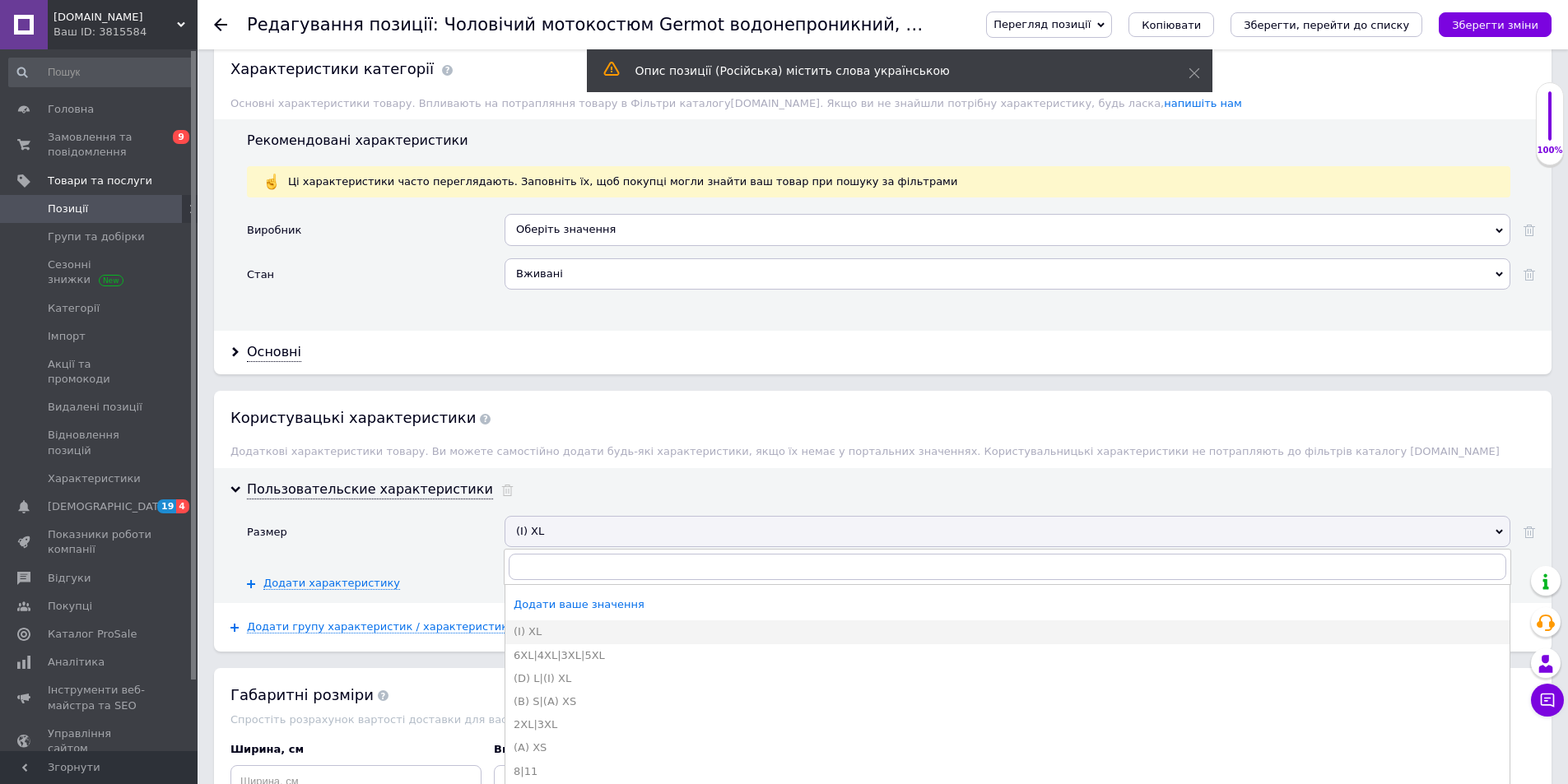
click at [980, 525] on div "(I) XL" at bounding box center [1008, 531] width 1006 height 31
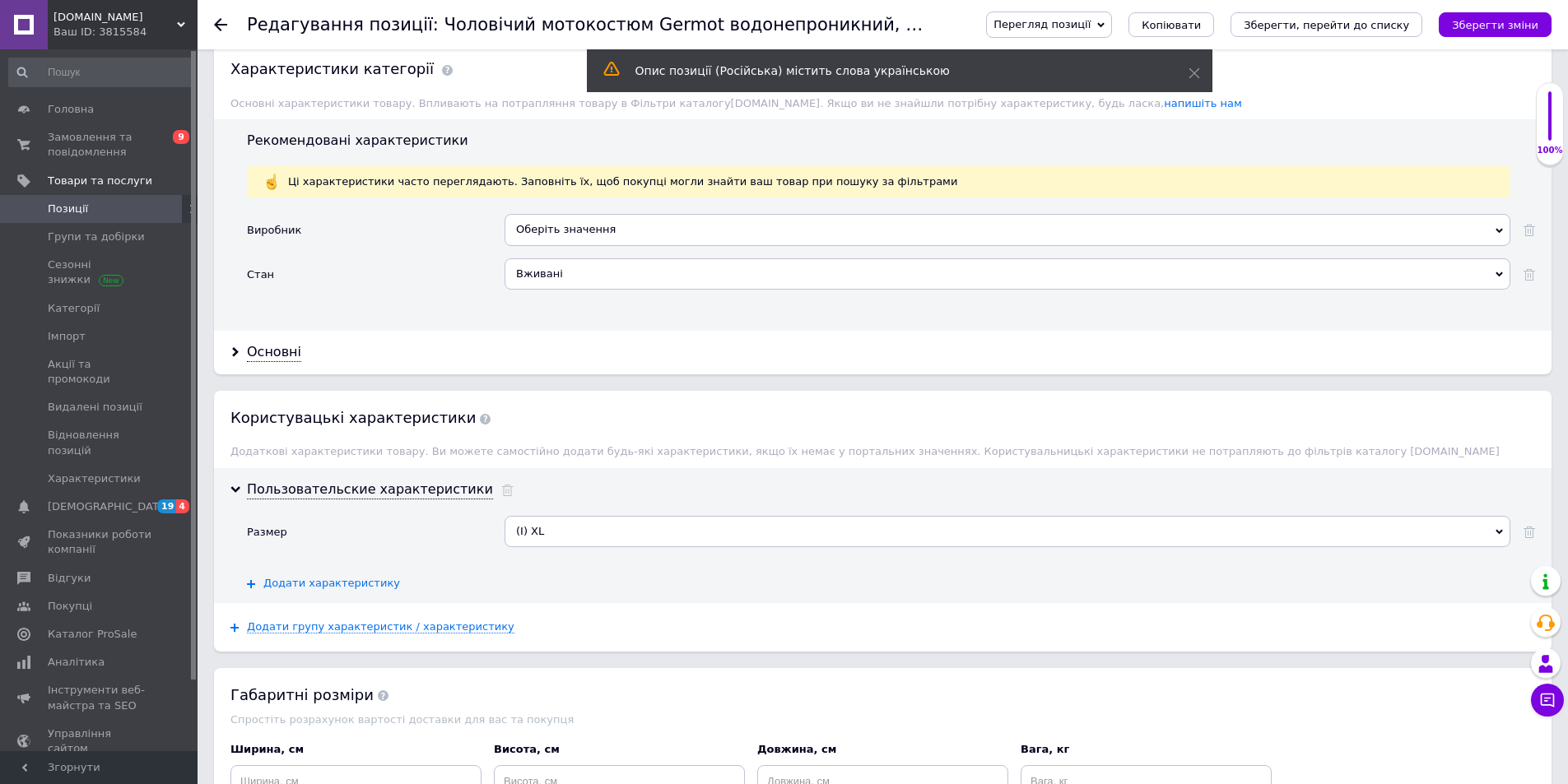
click at [332, 584] on span "Додати характеристику" at bounding box center [331, 583] width 137 height 13
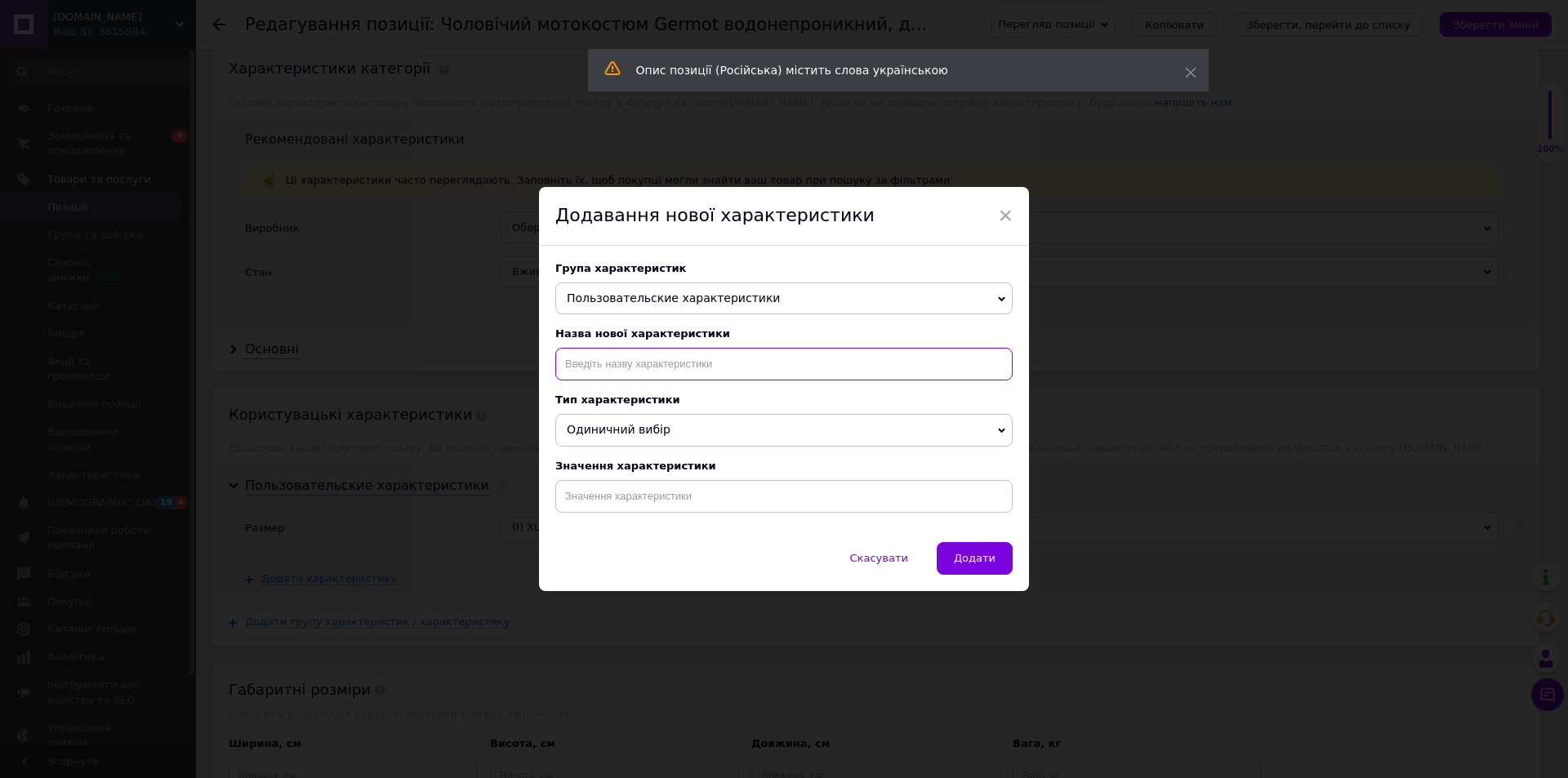
click at [615, 368] on input at bounding box center [784, 363] width 457 height 32
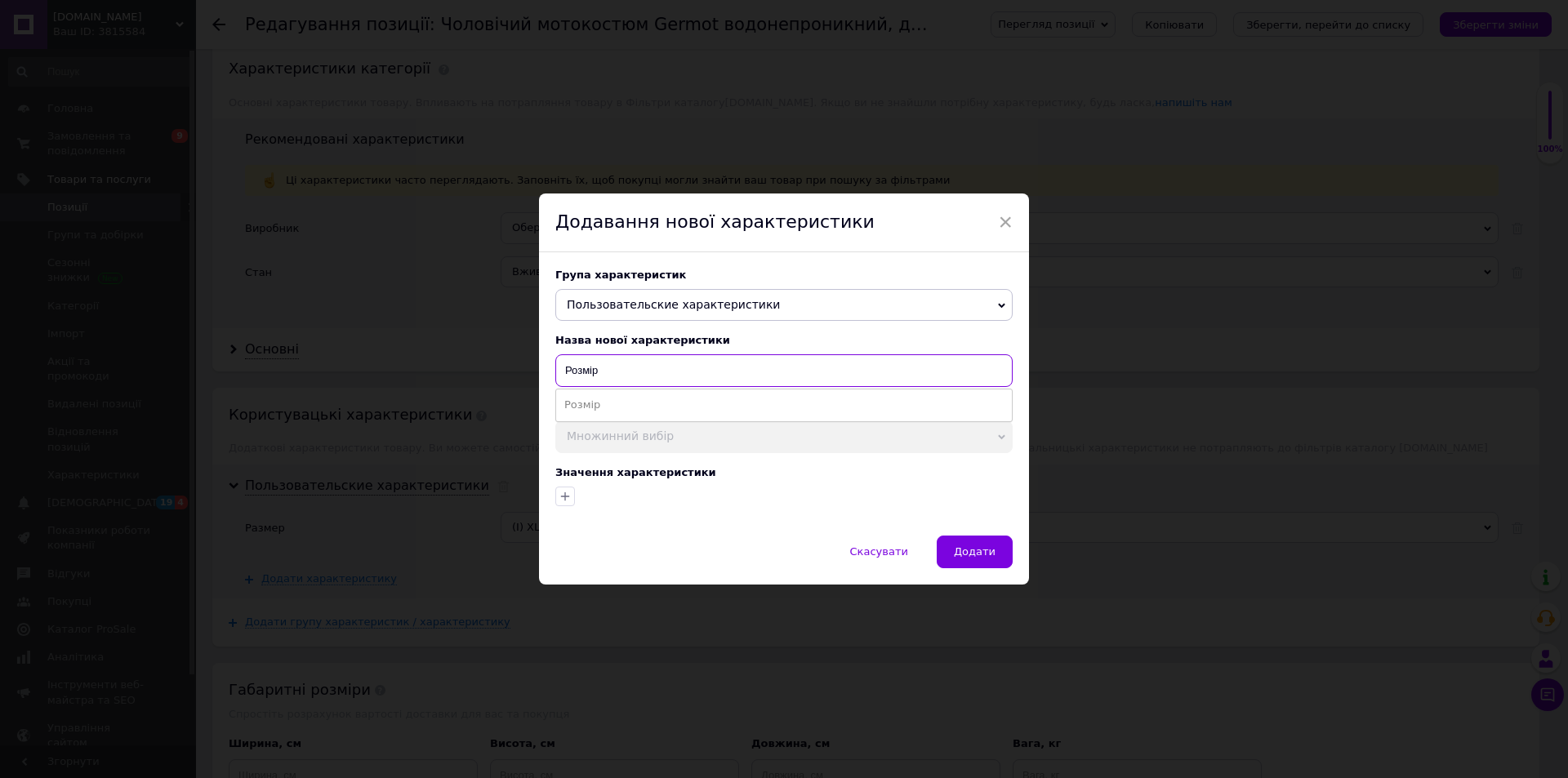
type input "Розмір"
click at [613, 404] on li "Розмір" at bounding box center [784, 405] width 455 height 23
click at [994, 305] on span "Пользовательские характеристики" at bounding box center [784, 305] width 457 height 32
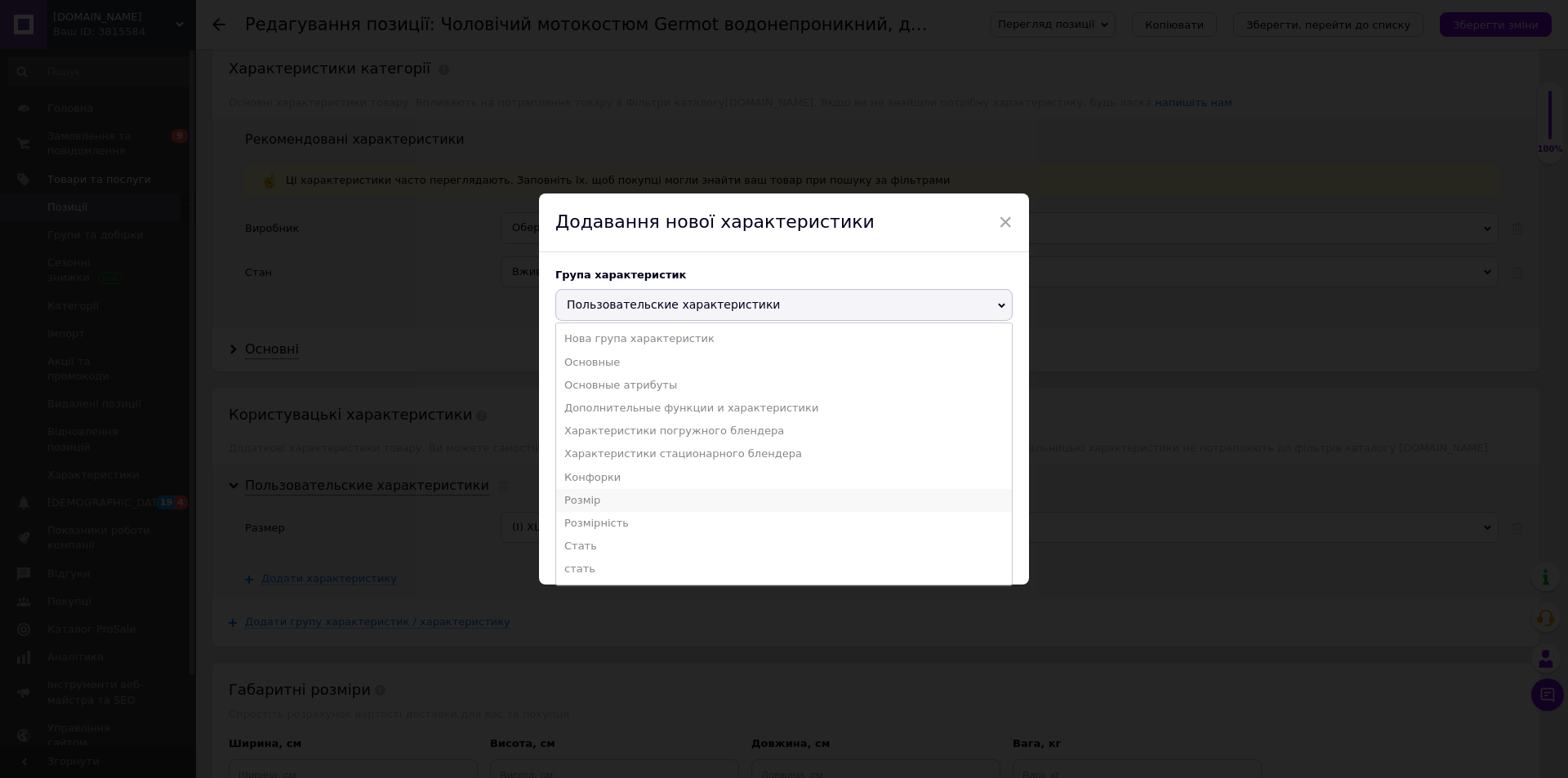
click at [650, 496] on li "Розмір" at bounding box center [784, 501] width 455 height 23
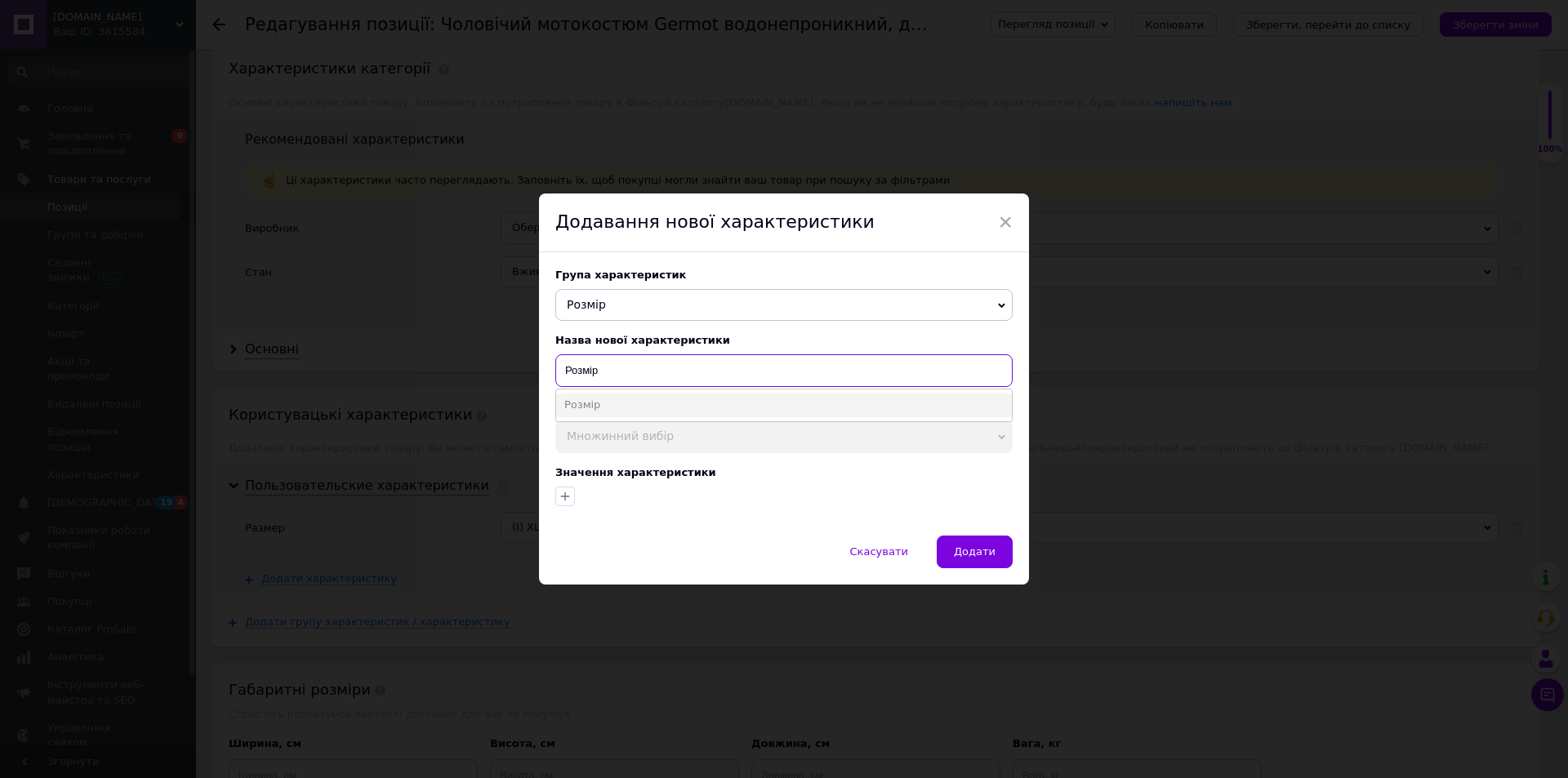
click at [704, 375] on input "Розмір" at bounding box center [784, 370] width 457 height 32
click at [626, 406] on li "Розмір" at bounding box center [784, 405] width 455 height 23
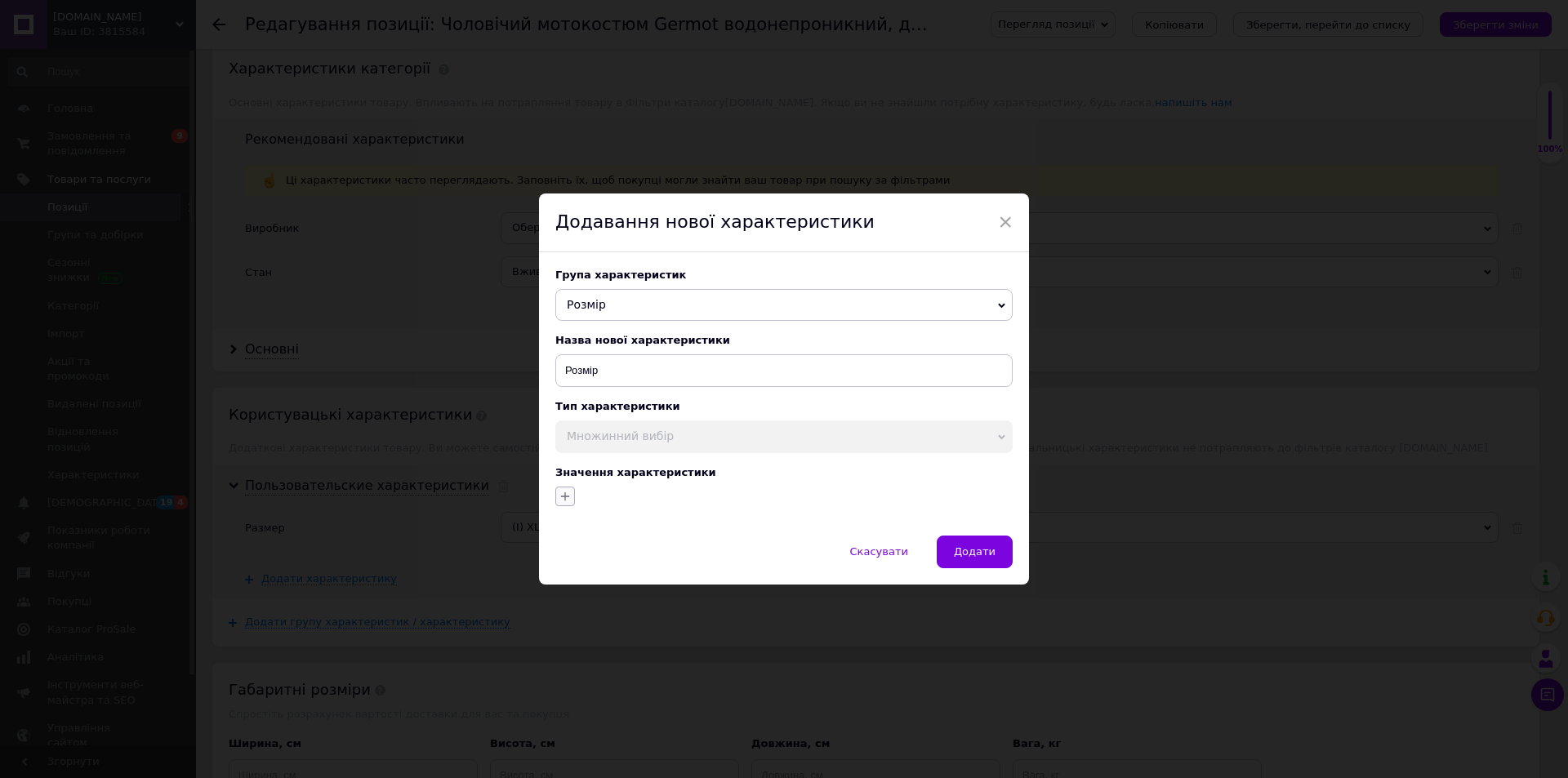
click at [565, 499] on icon "button" at bounding box center [565, 496] width 13 height 13
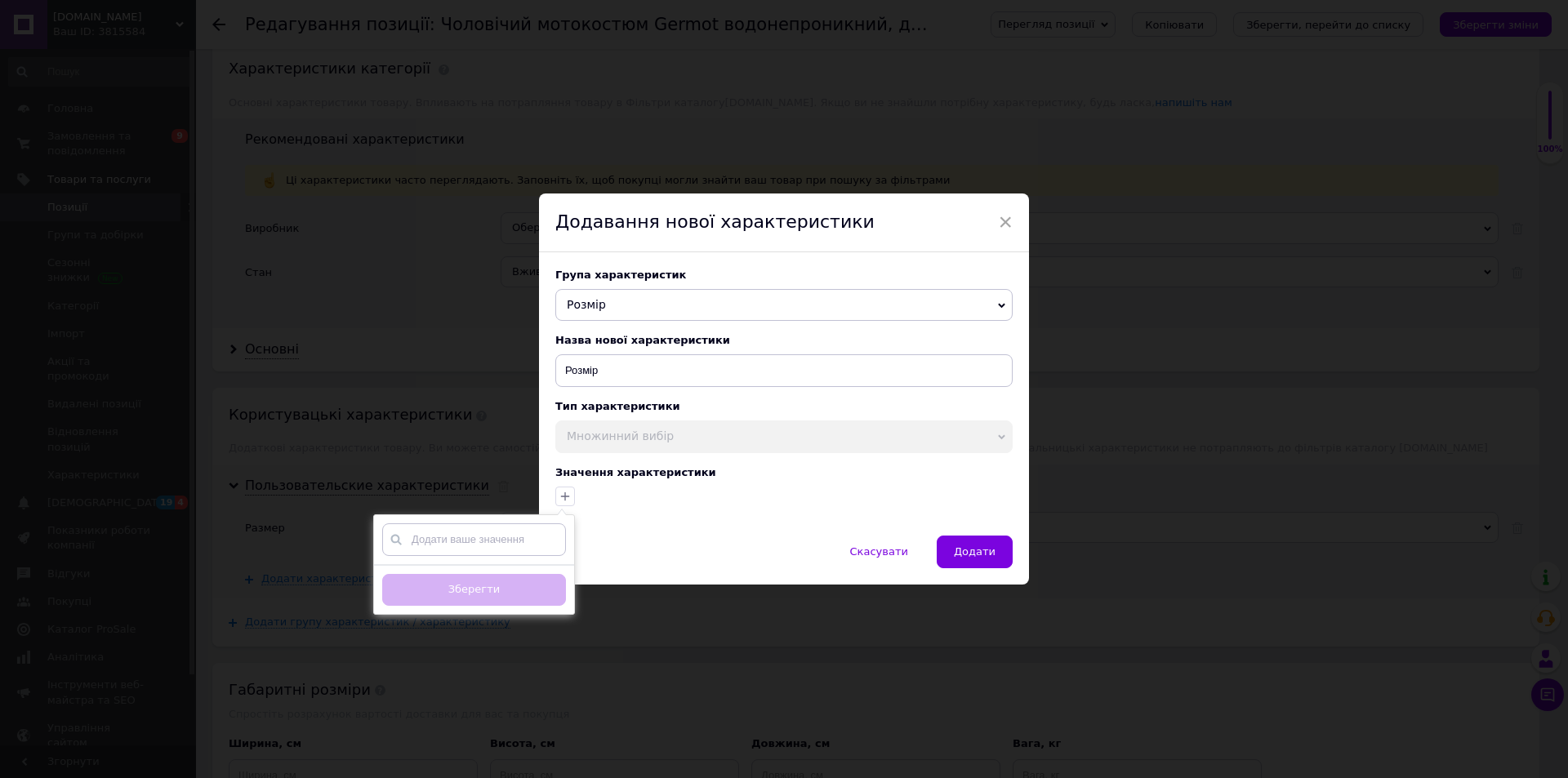
click at [491, 546] on input "text" at bounding box center [475, 539] width 184 height 32
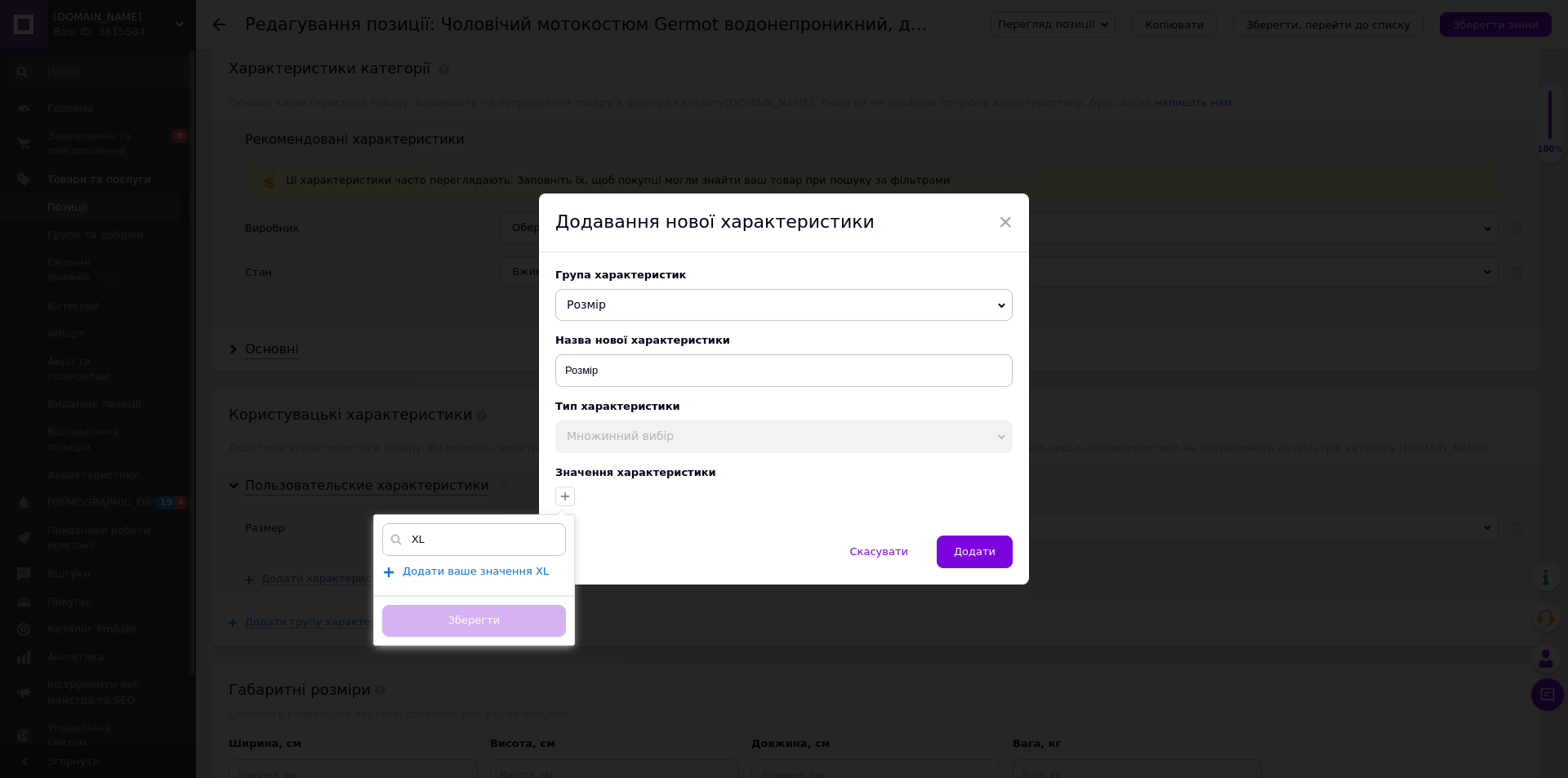
type input "XL"
click at [491, 577] on span "Додати ваше значення XL" at bounding box center [475, 571] width 146 height 13
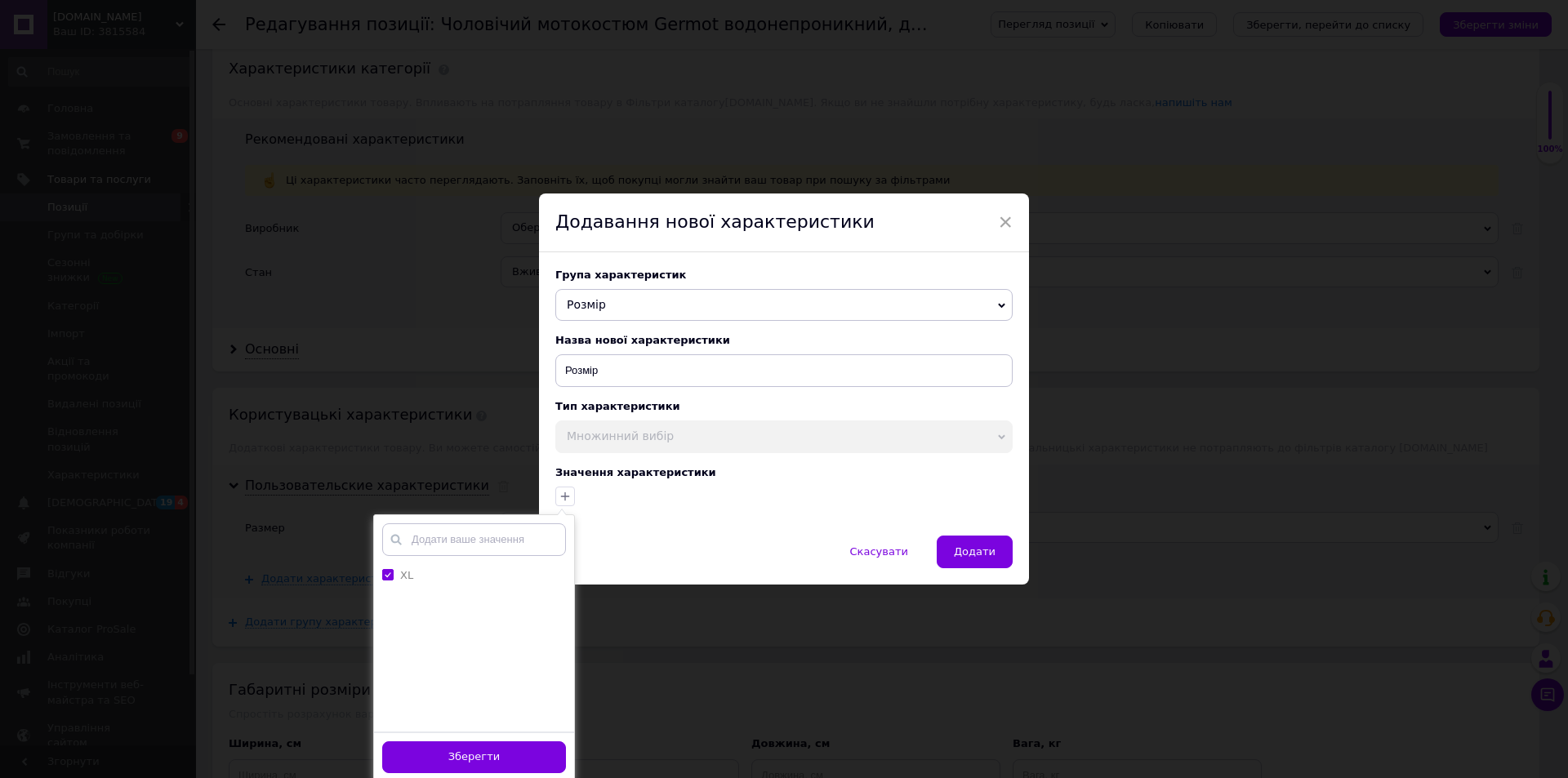
scroll to position [7, 0]
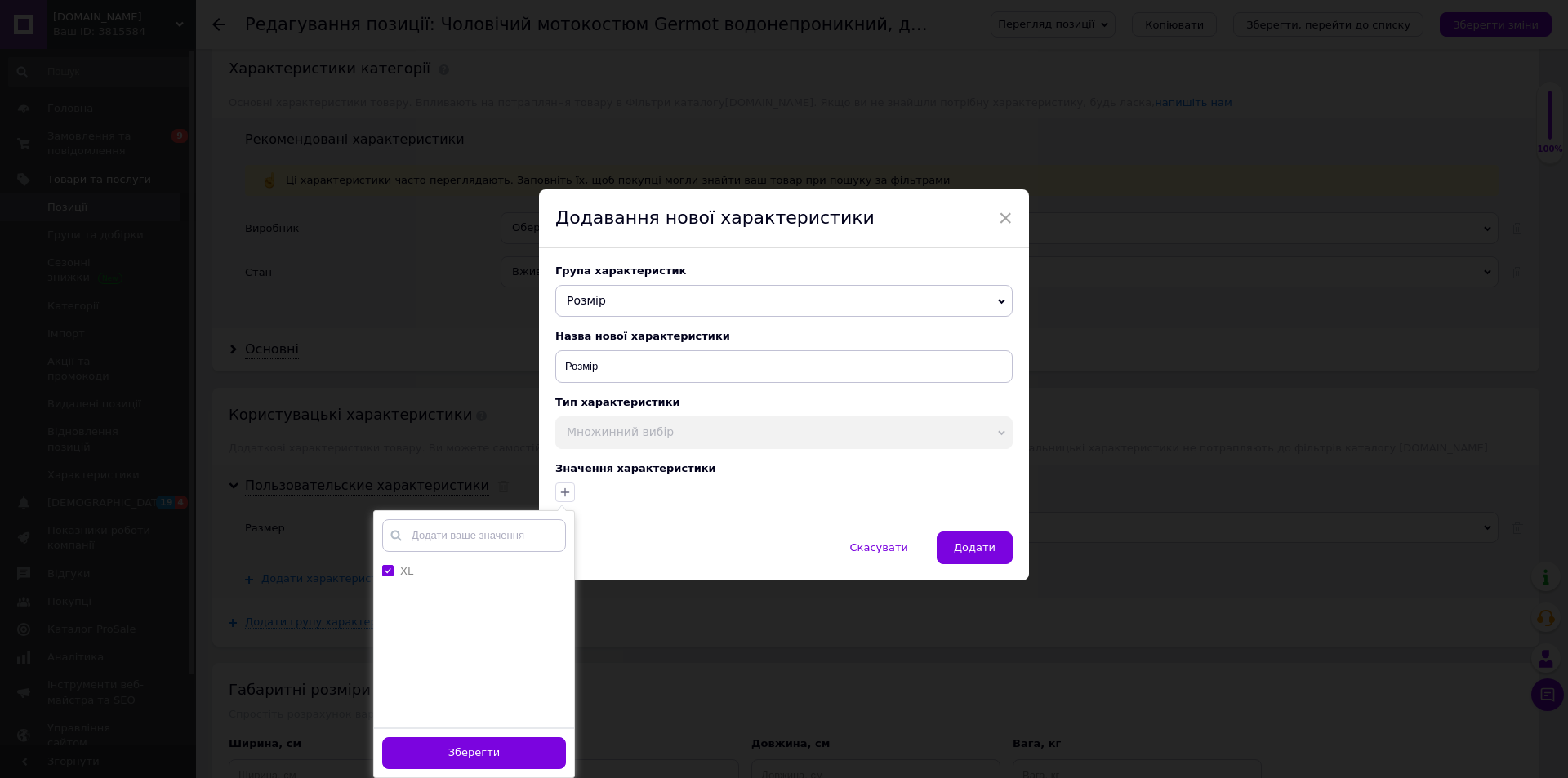
drag, startPoint x: 486, startPoint y: 749, endPoint x: 552, endPoint y: 729, distance: 69.0
click at [486, 750] on button "Зберегти" at bounding box center [475, 753] width 184 height 32
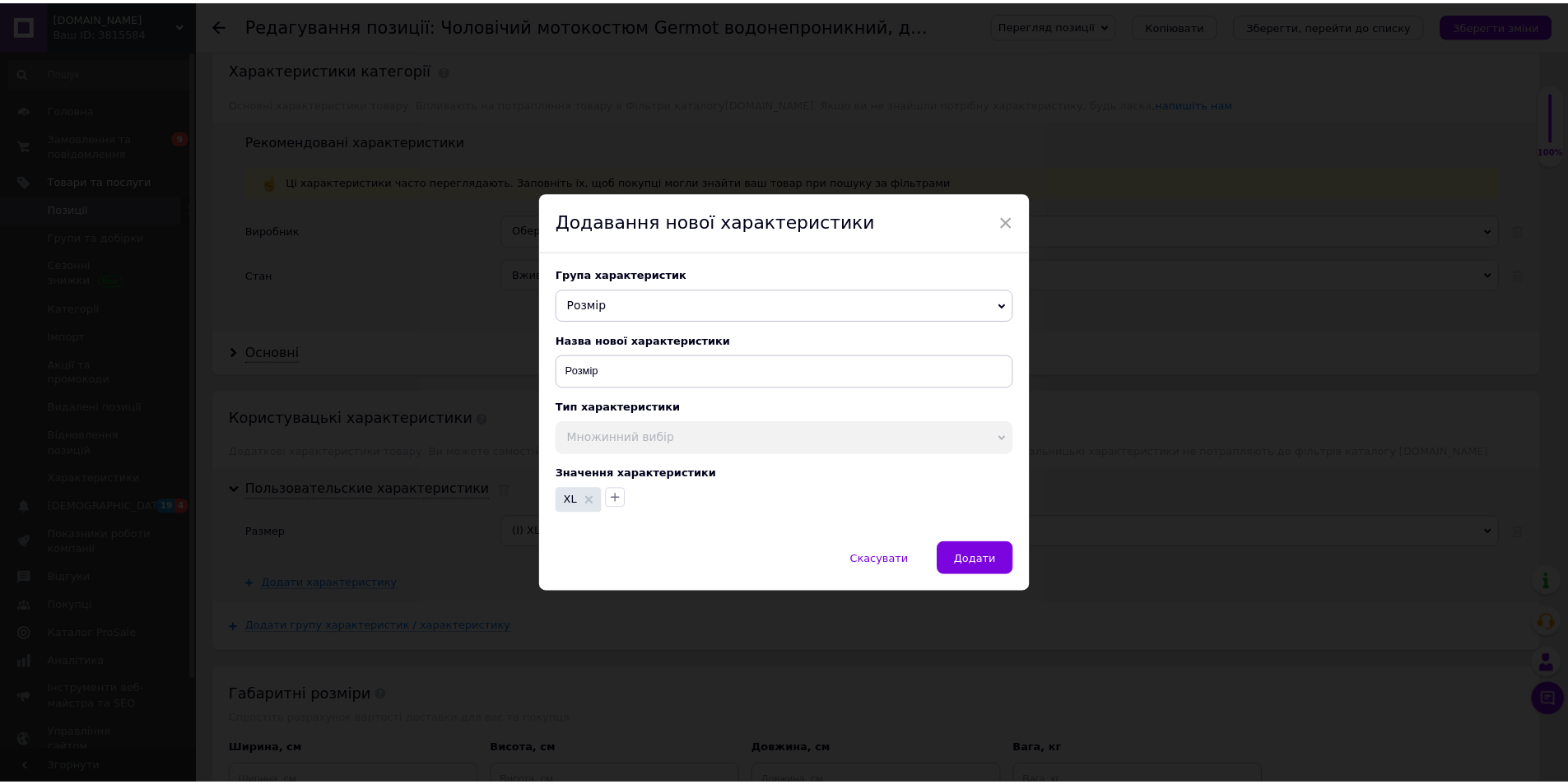
scroll to position [0, 0]
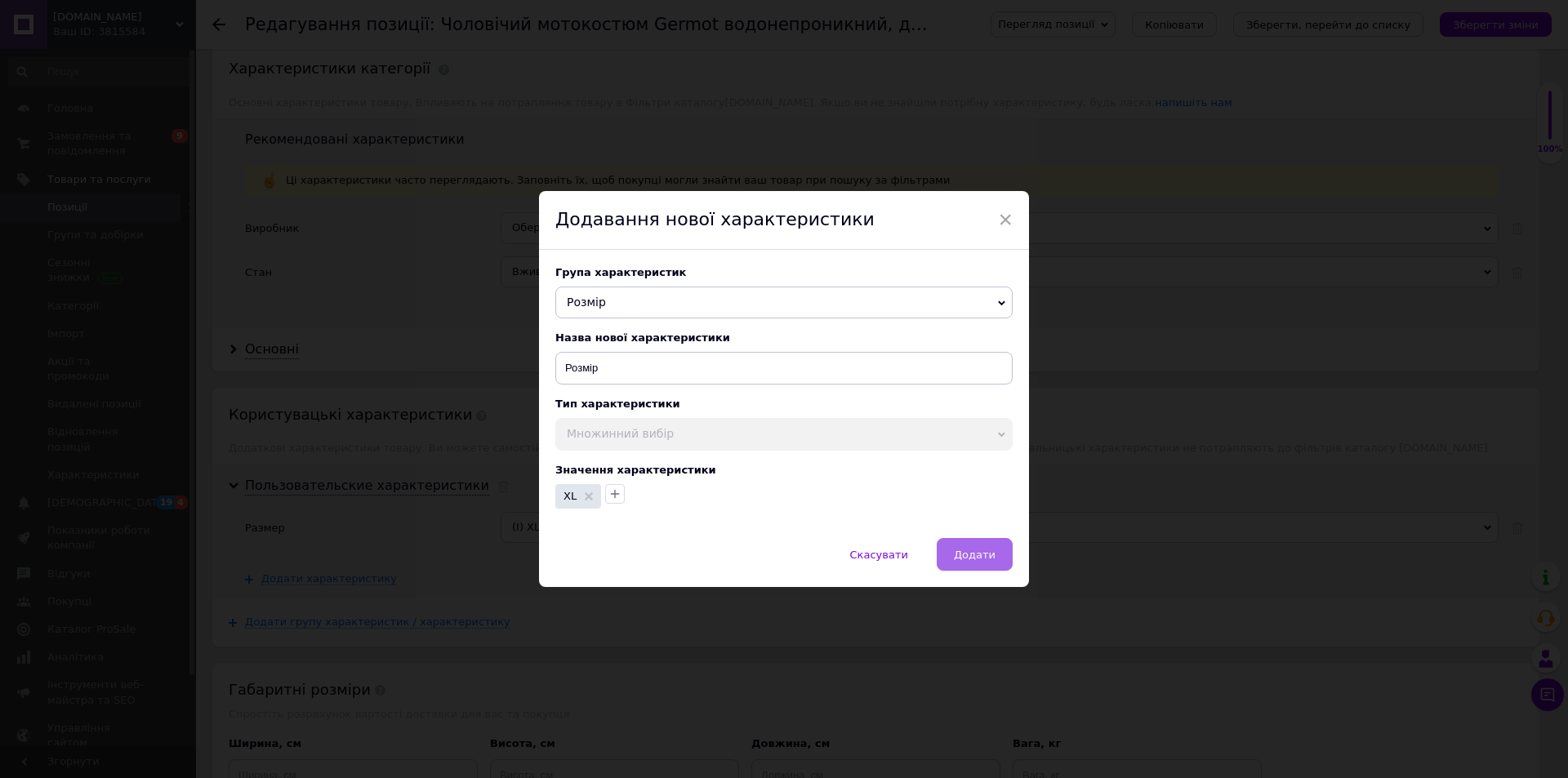
click at [983, 552] on span "Додати" at bounding box center [974, 555] width 42 height 12
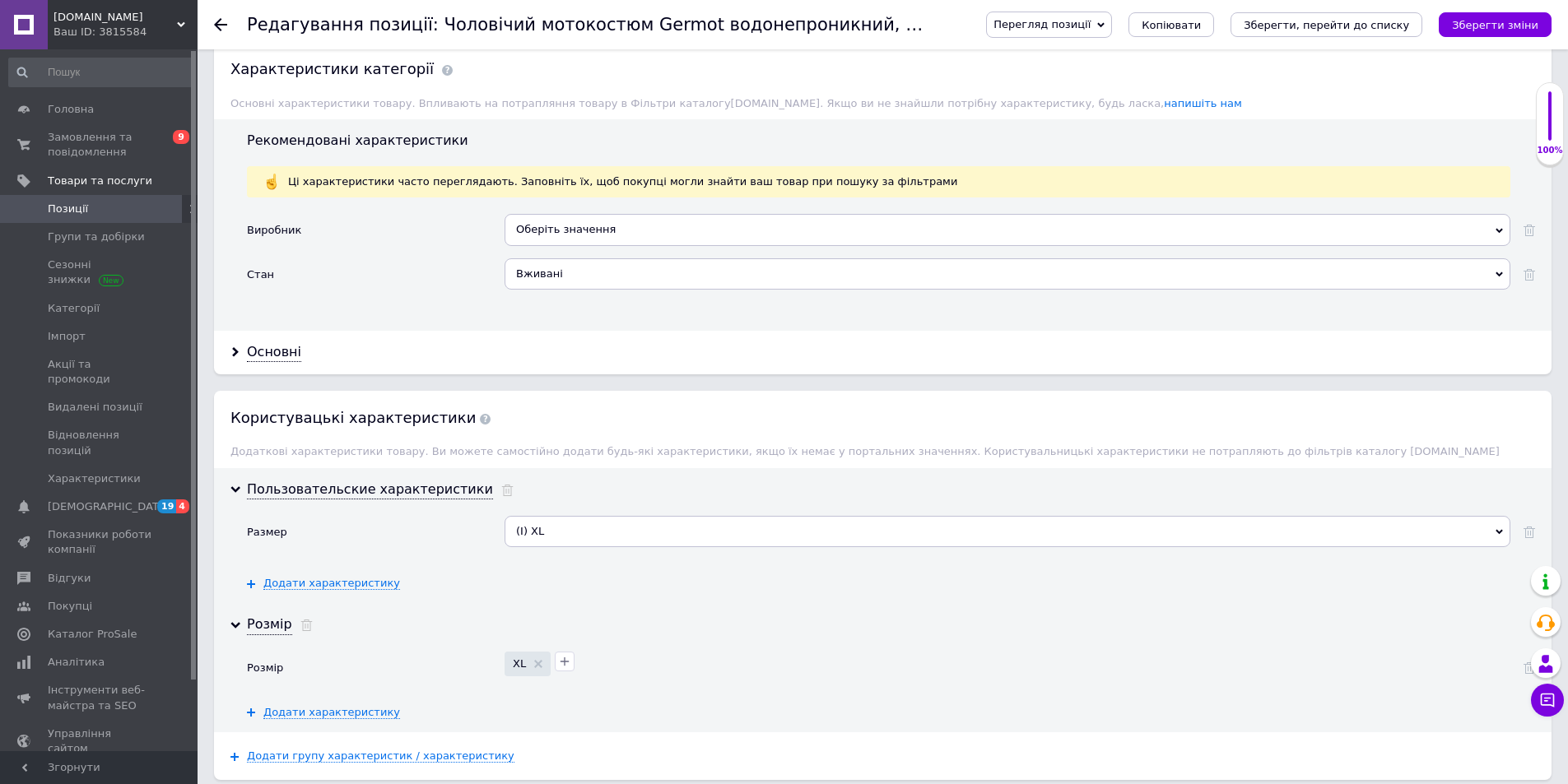
click at [559, 661] on icon "button" at bounding box center [564, 661] width 13 height 13
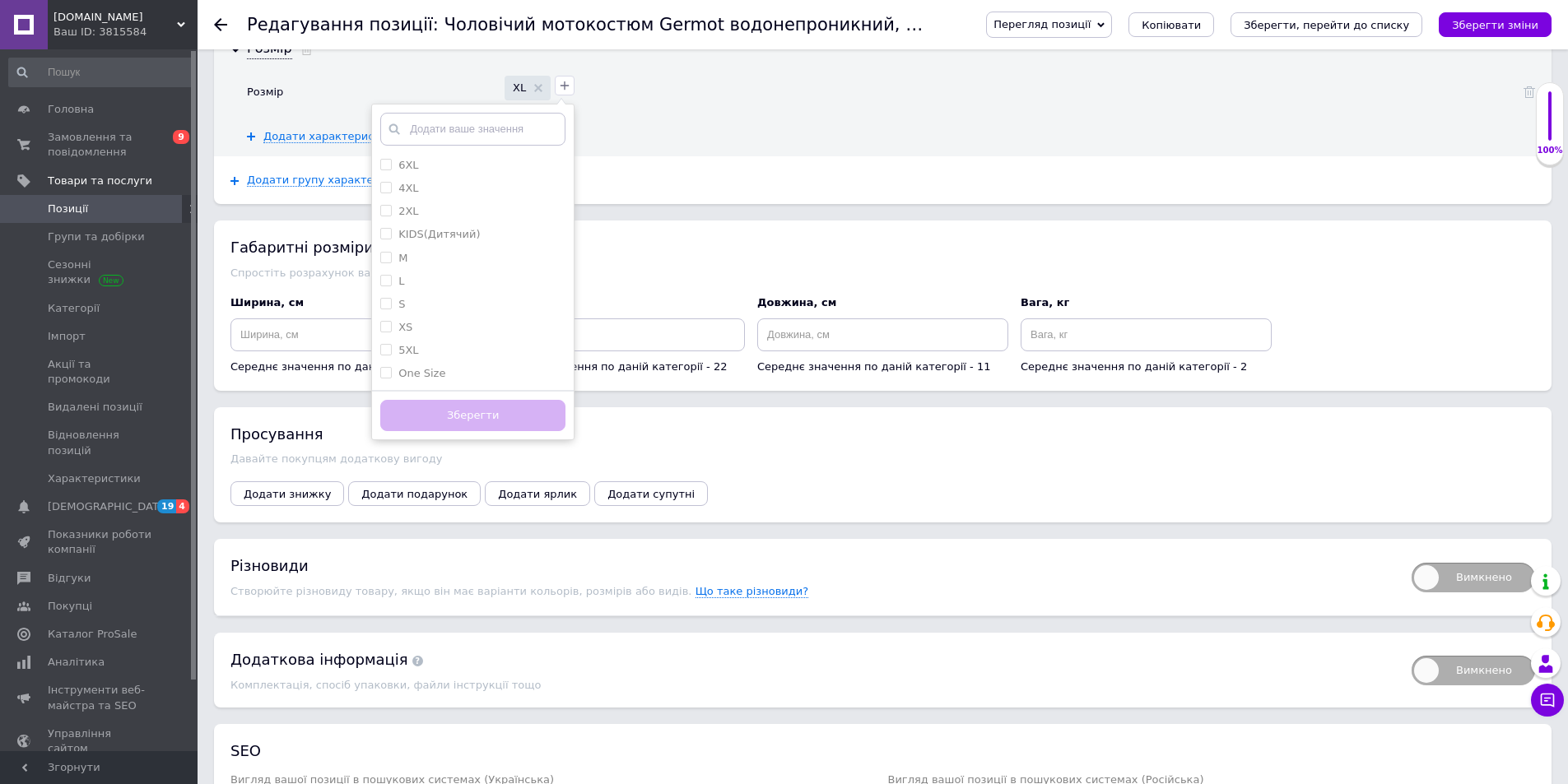
scroll to position [1810, 0]
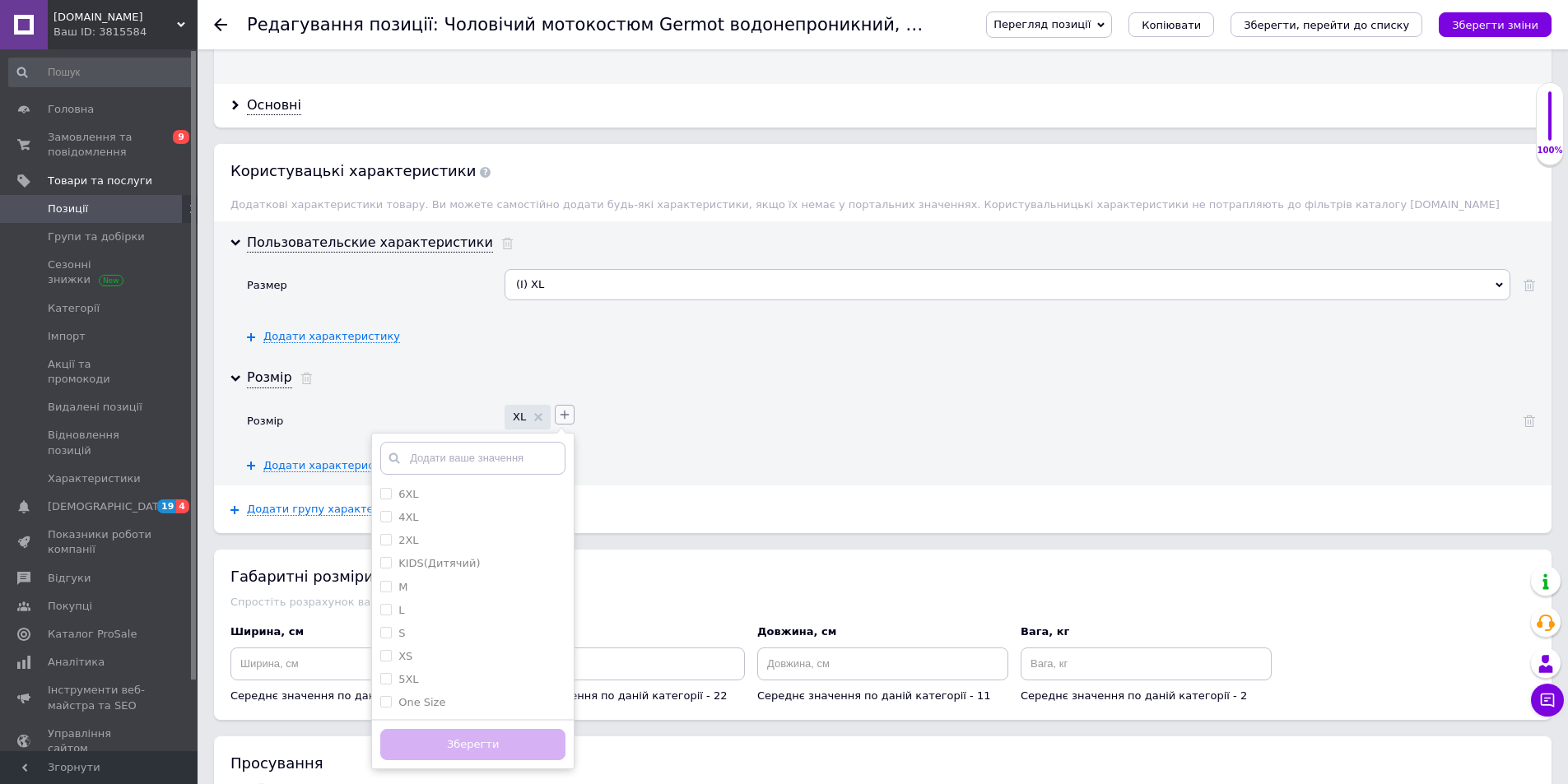
click at [569, 411] on button "button" at bounding box center [565, 414] width 19 height 19
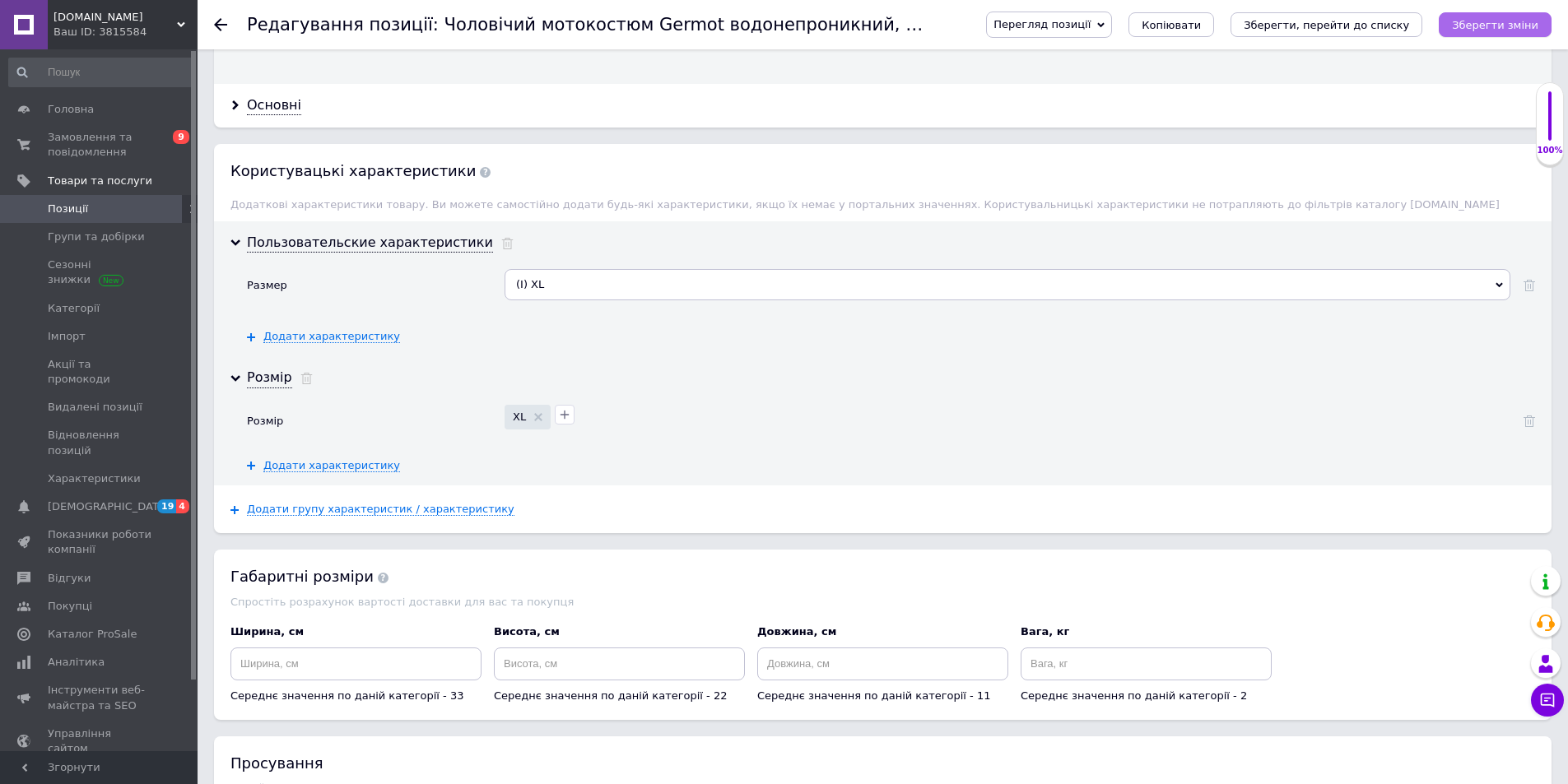
click at [1489, 25] on icon "Зберегти зміни" at bounding box center [1495, 25] width 86 height 12
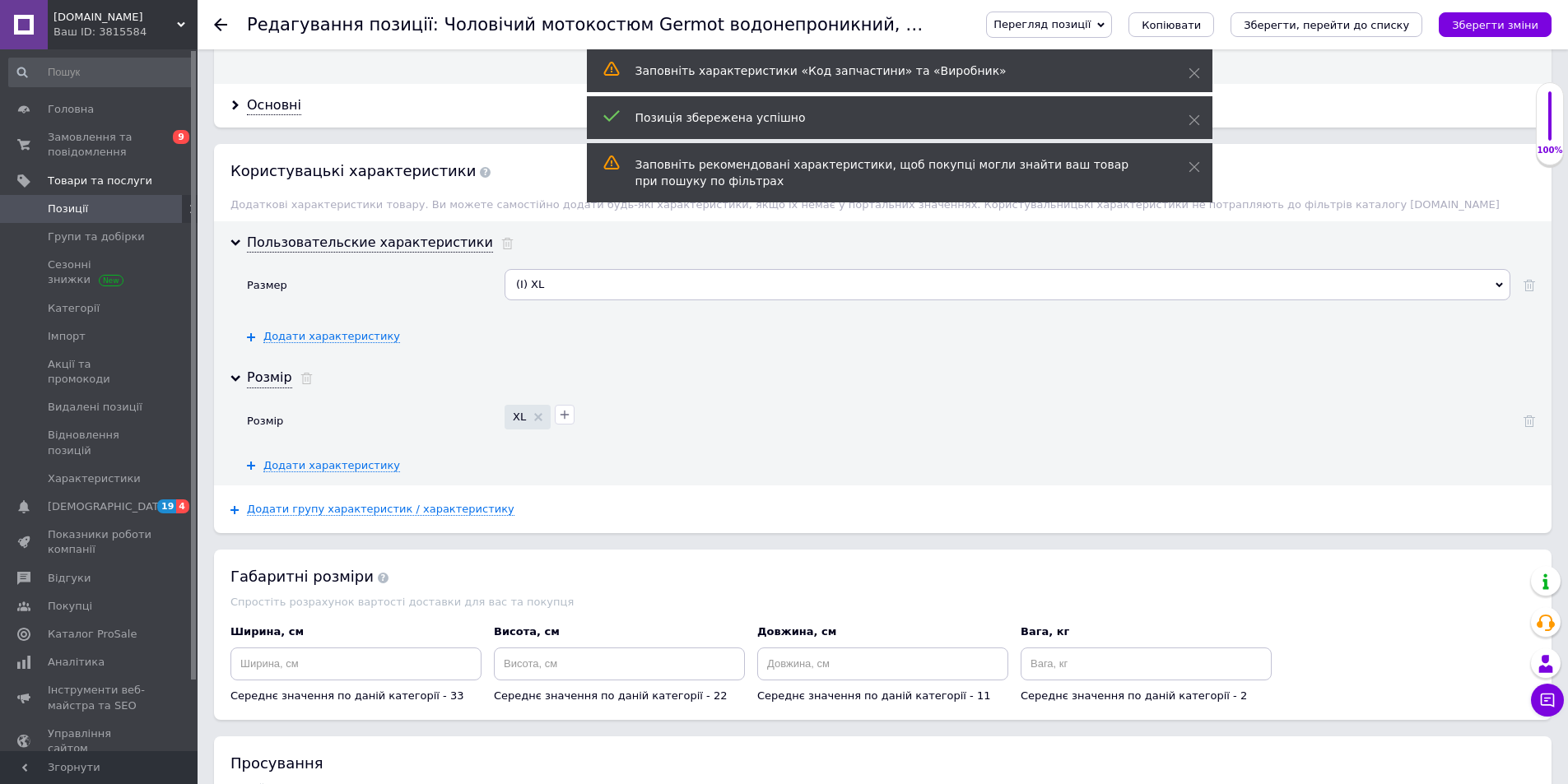
click at [1091, 19] on span "Перегляд позиції" at bounding box center [1042, 25] width 97 height 12
click at [1218, 53] on li "Зберегти та переглянути на сайті" at bounding box center [1115, 56] width 258 height 23
